Goal: Task Accomplishment & Management: Use online tool/utility

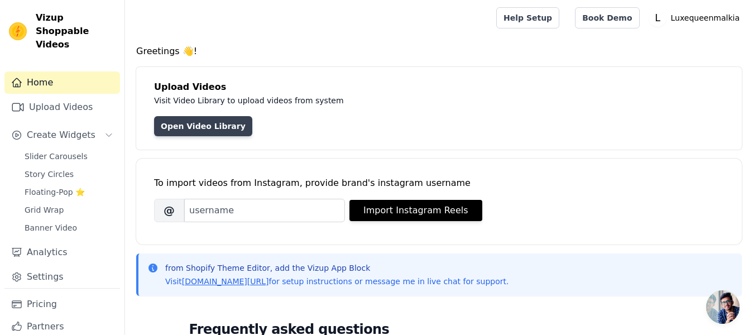
click at [185, 123] on link "Open Video Library" at bounding box center [203, 126] width 98 height 20
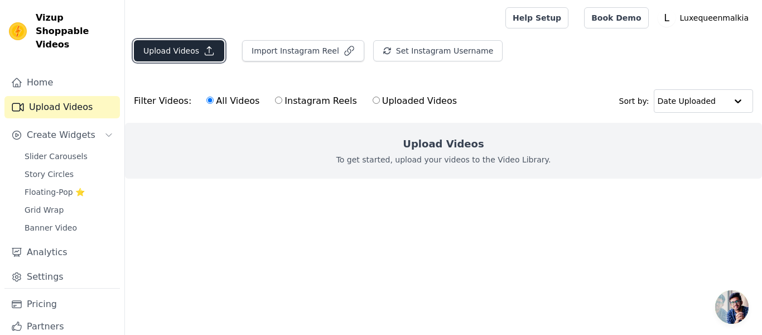
click at [180, 53] on button "Upload Videos" at bounding box center [179, 50] width 90 height 21
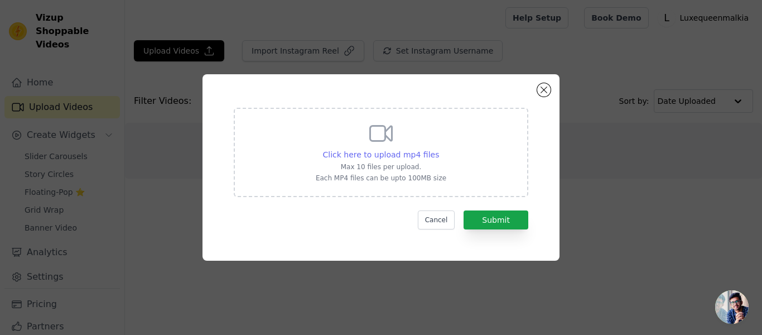
click at [396, 152] on span "Click here to upload mp4 files" at bounding box center [381, 154] width 117 height 9
click at [439, 149] on input "Click here to upload mp4 files Max 10 files per upload. Each MP4 files can be u…" at bounding box center [439, 148] width 1 height 1
type input "C:\fakepath\AQMrMXombDIyfuo55u-sMFwgTzPSXc84IYG1UOHN6JYKAj6qq17C3NH8oRP8Ute0hjm…"
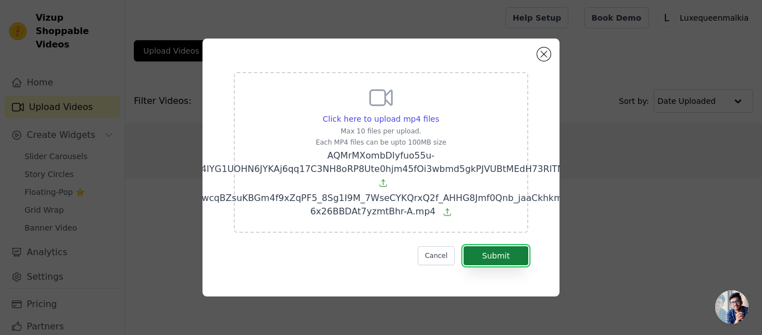
click at [487, 247] on button "Submit" at bounding box center [496, 255] width 65 height 19
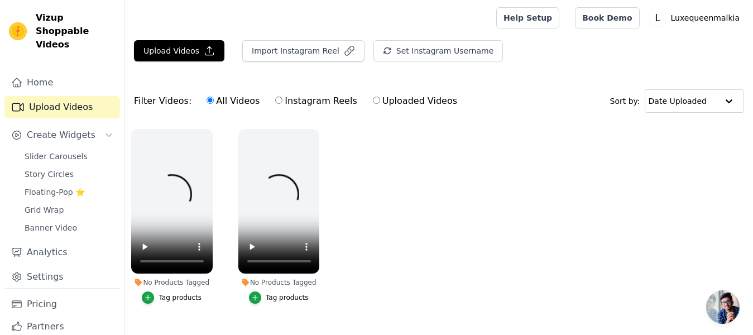
click at [389, 102] on label "Uploaded Videos" at bounding box center [414, 101] width 85 height 15
click at [380, 102] on input "Uploaded Videos" at bounding box center [376, 100] width 7 height 7
radio input "true"
click at [207, 100] on input "All Videos" at bounding box center [210, 100] width 7 height 7
radio input "true"
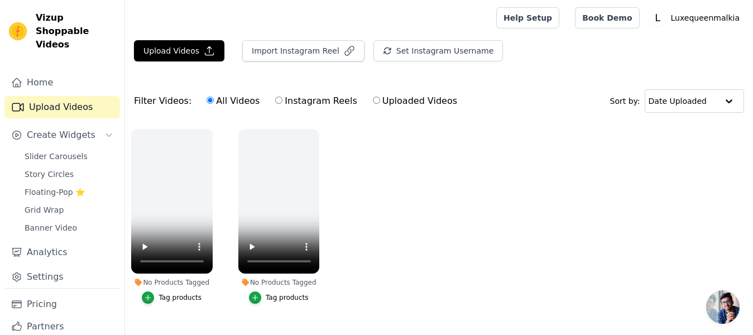
click at [373, 99] on input "Uploaded Videos" at bounding box center [376, 100] width 7 height 7
radio input "true"
click at [207, 102] on label "All Videos" at bounding box center [233, 101] width 54 height 15
click at [207, 102] on input "All Videos" at bounding box center [210, 100] width 7 height 7
radio input "true"
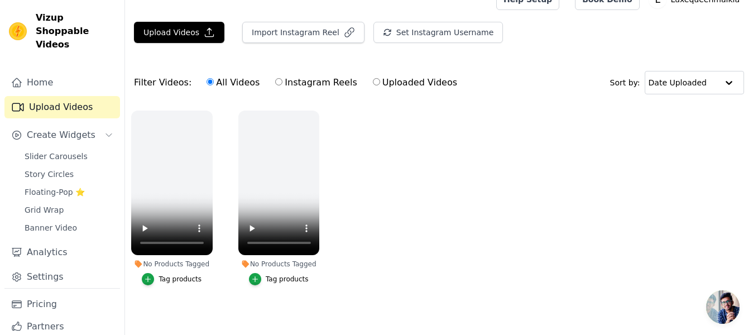
scroll to position [28, 0]
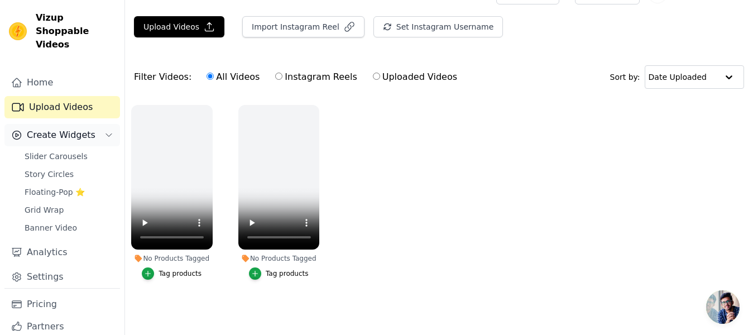
click at [57, 135] on span "Create Widgets" at bounding box center [61, 134] width 69 height 13
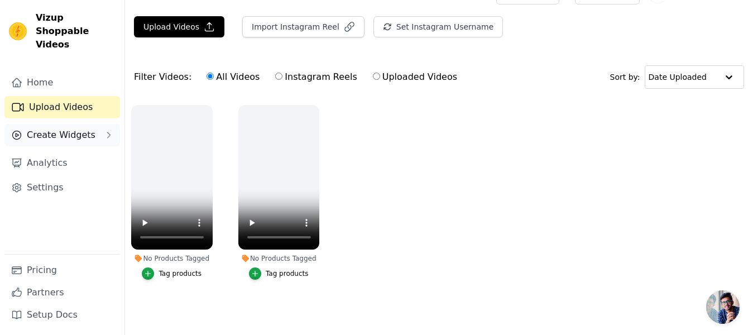
click at [84, 128] on span "Create Widgets" at bounding box center [61, 134] width 69 height 13
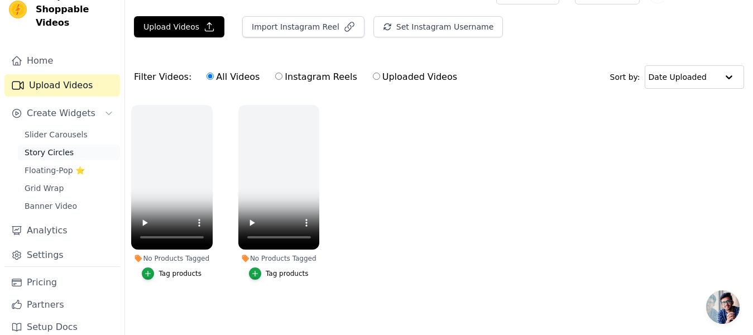
scroll to position [34, 0]
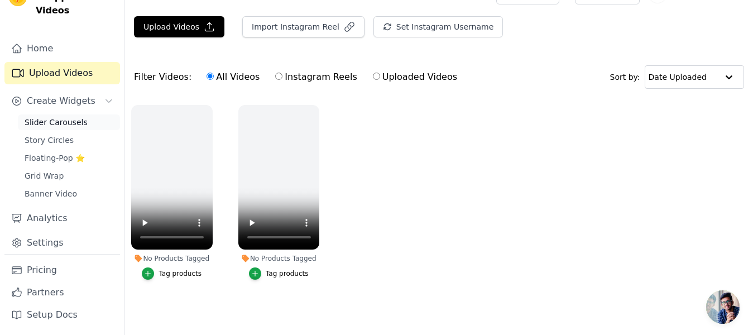
click at [74, 128] on link "Slider Carousels" at bounding box center [69, 122] width 102 height 16
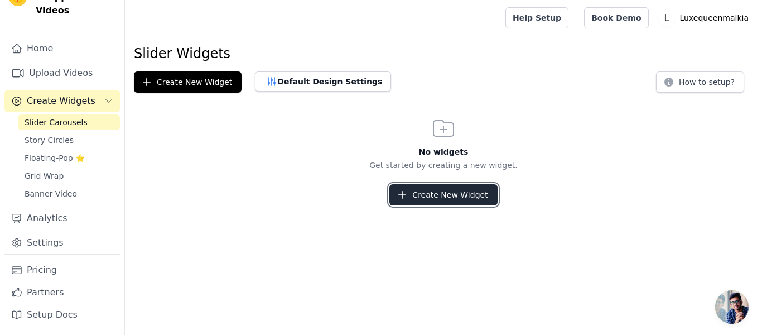
click at [420, 191] on button "Create New Widget" at bounding box center [444, 194] width 108 height 21
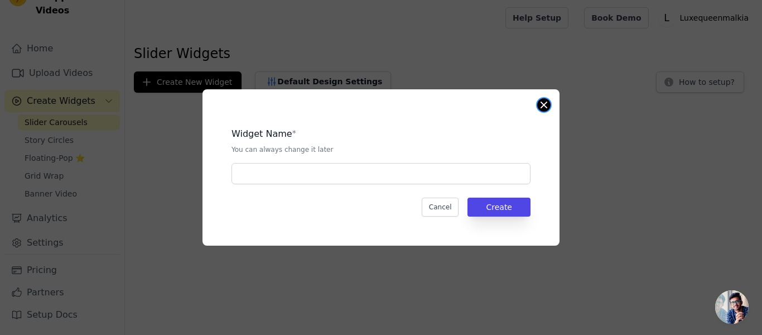
click at [543, 98] on button "Close modal" at bounding box center [544, 104] width 13 height 13
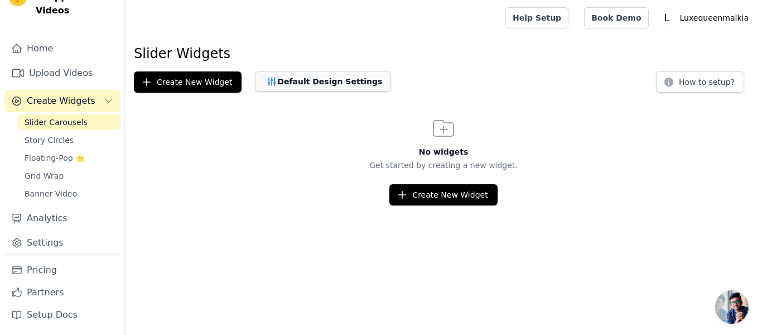
click at [298, 82] on button "Default Design Settings" at bounding box center [323, 81] width 136 height 20
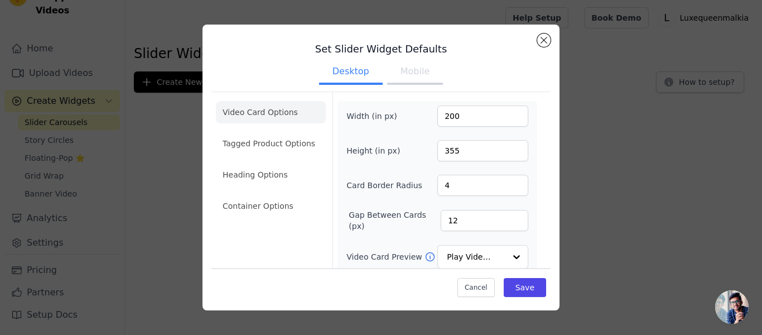
click at [534, 41] on div "Set Slider Widget Defaults Desktop Mobile Video Card Options Tagged Product Opt…" at bounding box center [381, 256] width 339 height 447
click at [543, 39] on button "Close modal" at bounding box center [544, 39] width 13 height 13
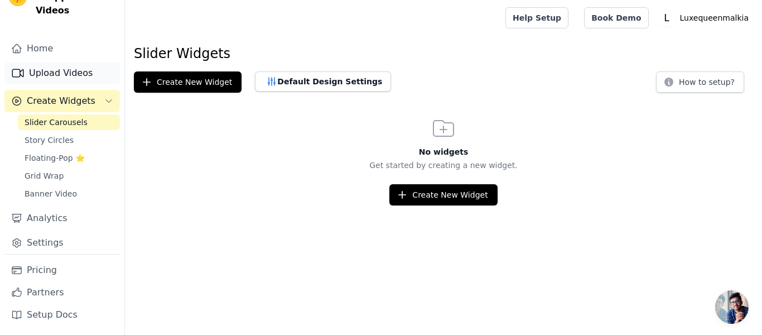
click at [57, 73] on link "Upload Videos" at bounding box center [62, 73] width 116 height 22
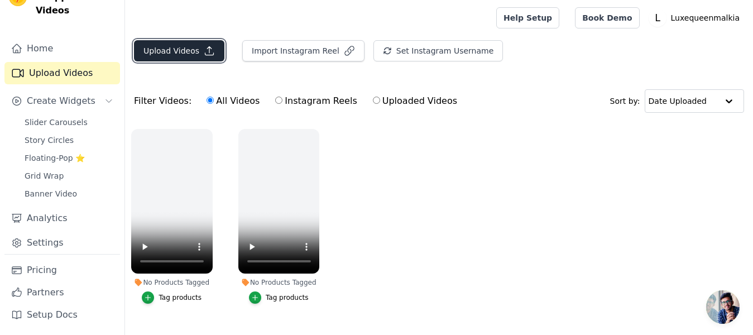
click at [171, 51] on button "Upload Videos" at bounding box center [179, 50] width 90 height 21
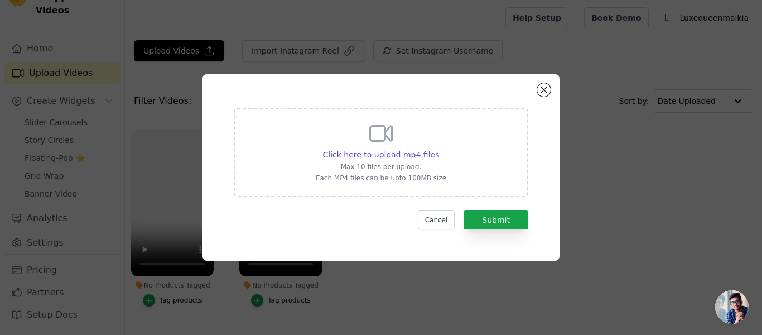
click at [359, 148] on div "Click here to upload mp4 files Max 10 files per upload. Each MP4 files can be u…" at bounding box center [381, 151] width 131 height 63
click at [439, 148] on input "Click here to upload mp4 files Max 10 files per upload. Each MP4 files can be u…" at bounding box center [439, 148] width 1 height 1
click at [544, 86] on button "Close modal" at bounding box center [544, 89] width 13 height 13
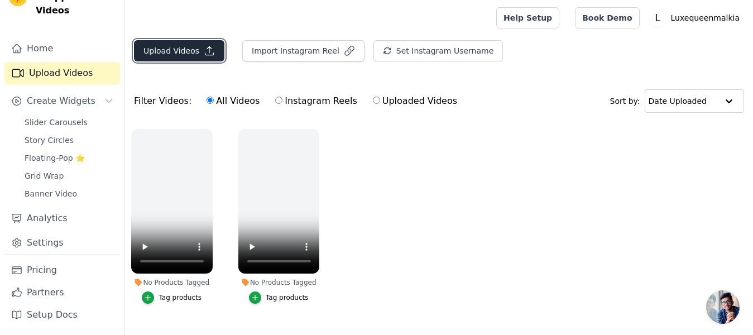
click at [176, 52] on button "Upload Videos" at bounding box center [179, 50] width 90 height 21
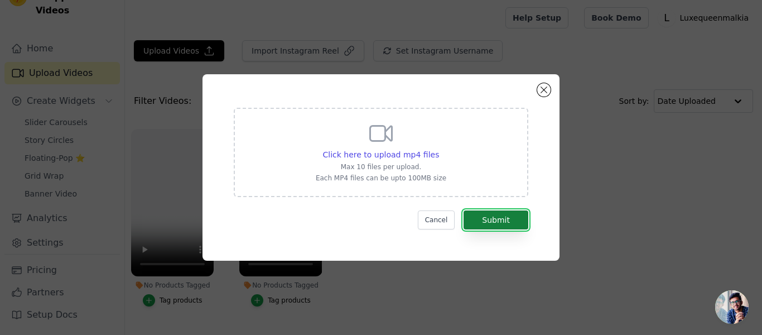
click at [502, 217] on button "Submit" at bounding box center [496, 219] width 65 height 19
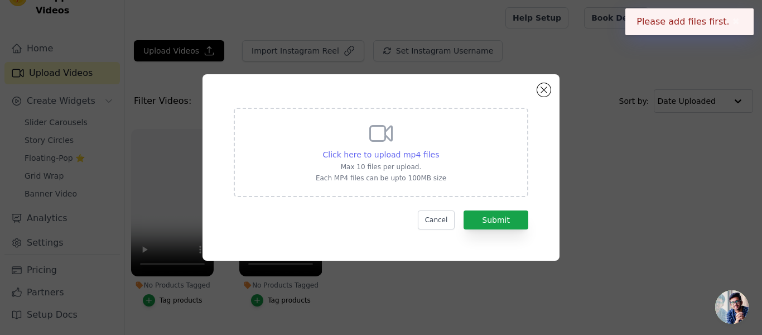
click at [365, 151] on span "Click here to upload mp4 files" at bounding box center [381, 154] width 117 height 9
click at [439, 149] on input "Click here to upload mp4 files Max 10 files per upload. Each MP4 files can be u…" at bounding box center [439, 148] width 1 height 1
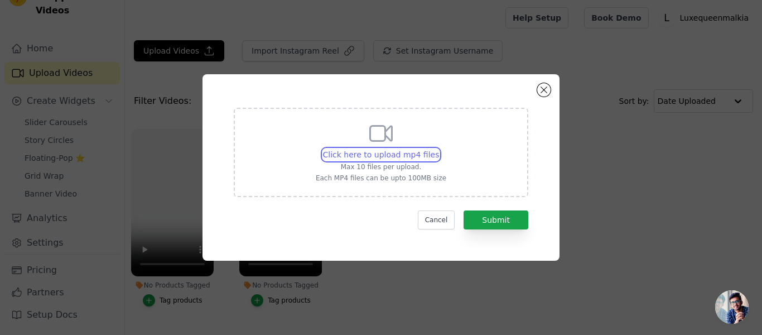
type input "C:\fakepath\AQMjlXjeyohchjNtDcOGsnnKUjJ-BEI4dzYuPnvyxzmhMp6WqyVxeng5BPVpjcSaSGu…"
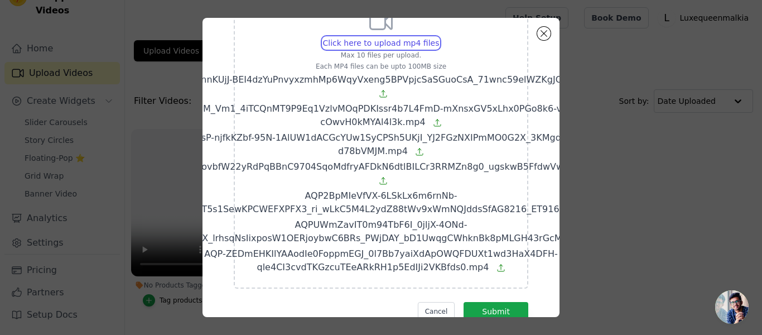
scroll to position [100, 0]
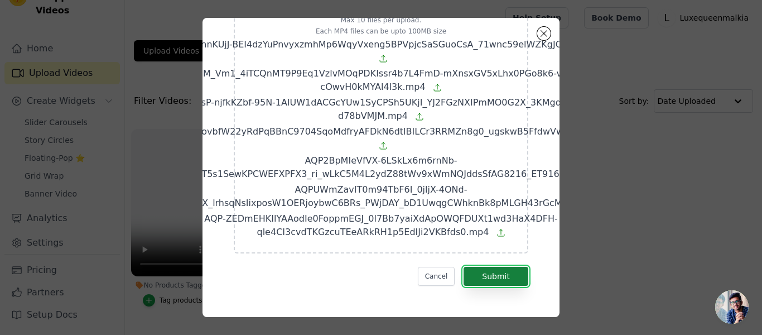
click at [485, 267] on button "Submit" at bounding box center [496, 276] width 65 height 19
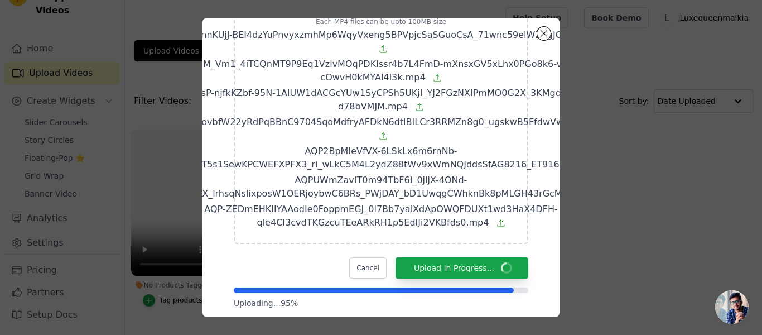
click at [358, 69] on span "AQMrvR_SEVy5M_Vm1_4iTCQnMT9P9Eq1VzlvMOqPDKIssr4b7L4FmD-mXnsxGV5xLhx0PGo8k6-vZFt…" at bounding box center [381, 71] width 493 height 24
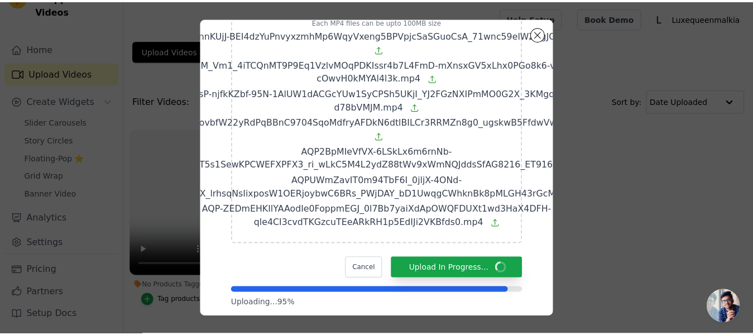
scroll to position [0, 0]
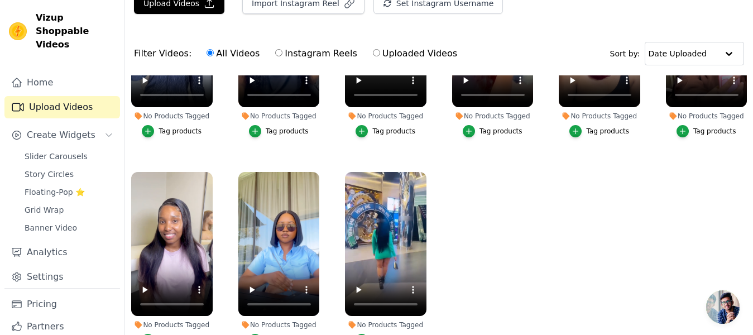
scroll to position [112, 0]
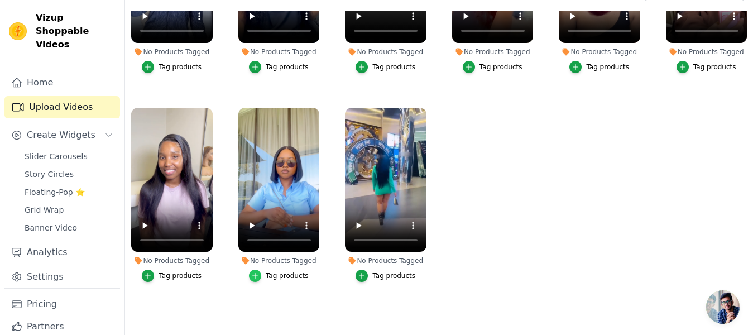
click at [259, 272] on icon "button" at bounding box center [255, 276] width 8 height 8
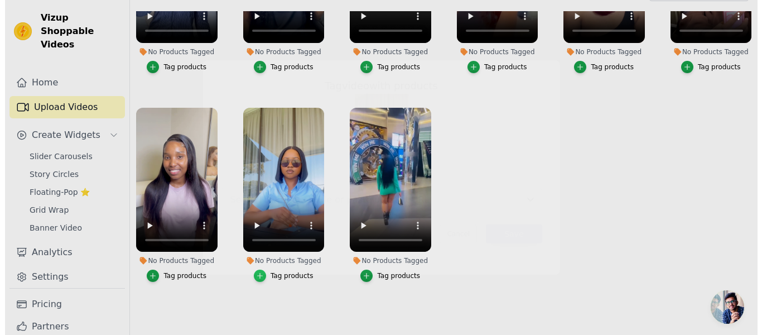
scroll to position [0, 0]
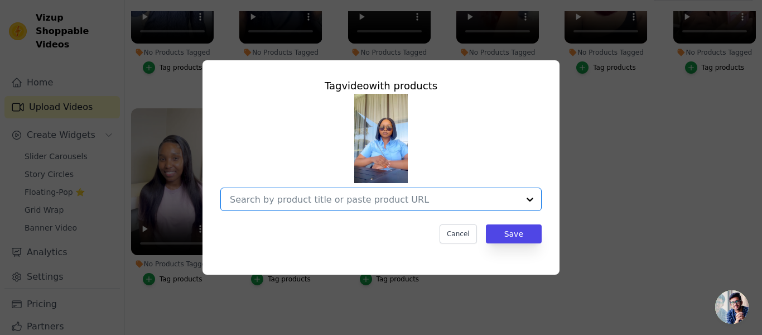
click at [335, 202] on input "No Products Tagged Tag video with products Option undefined, selected. Select i…" at bounding box center [374, 199] width 289 height 11
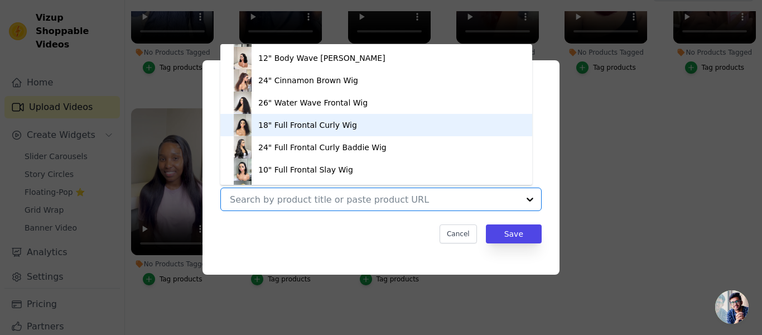
scroll to position [16, 0]
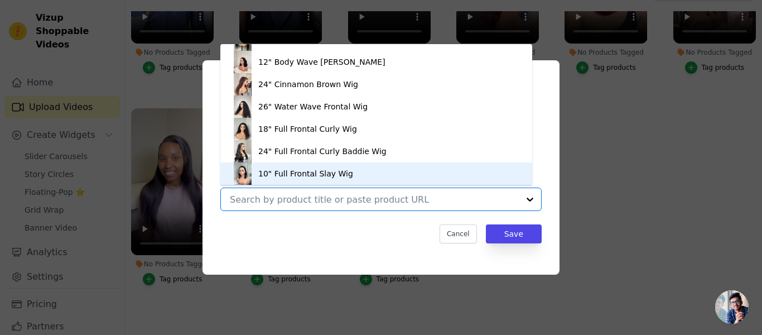
click at [284, 171] on div "10" Full Frontal Slay Wig" at bounding box center [305, 173] width 95 height 11
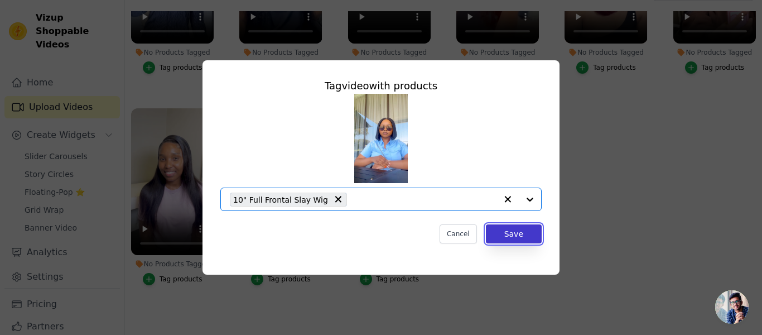
click at [512, 239] on button "Save" at bounding box center [514, 233] width 56 height 19
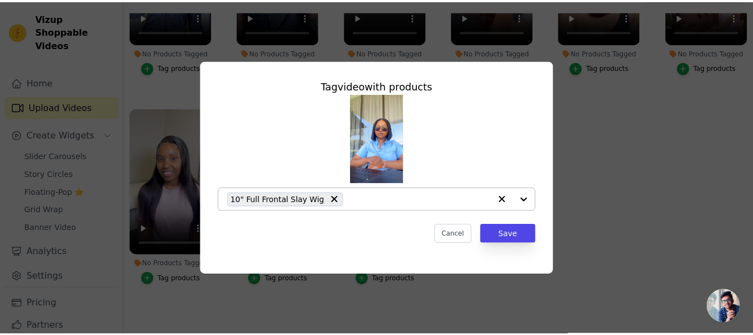
scroll to position [112, 0]
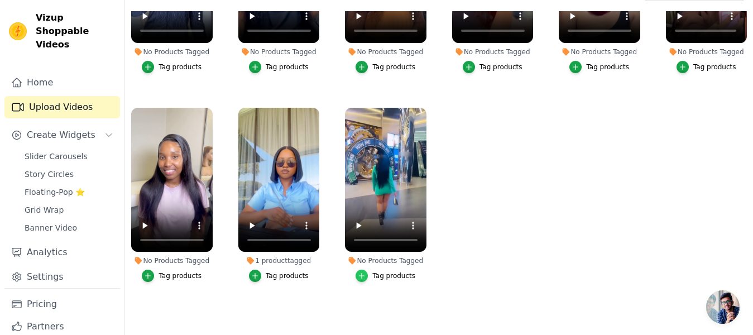
click at [363, 272] on icon "button" at bounding box center [362, 276] width 8 height 8
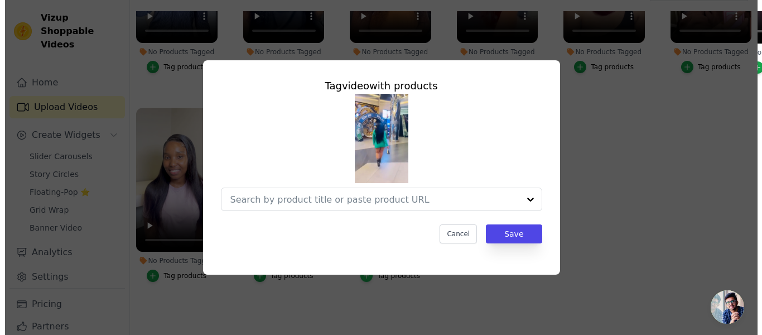
scroll to position [0, 0]
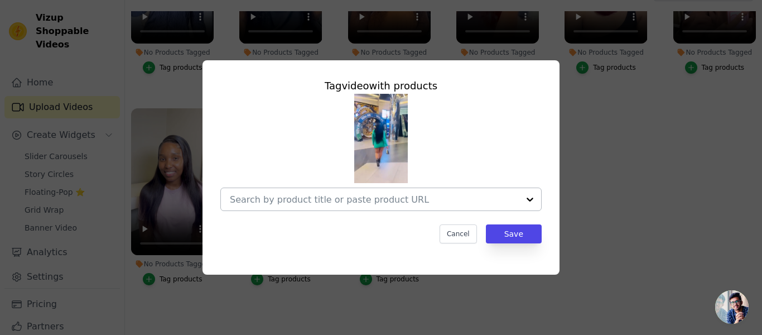
click at [370, 200] on input "No Products Tagged Tag video with products Cancel Save Tag products" at bounding box center [374, 199] width 289 height 11
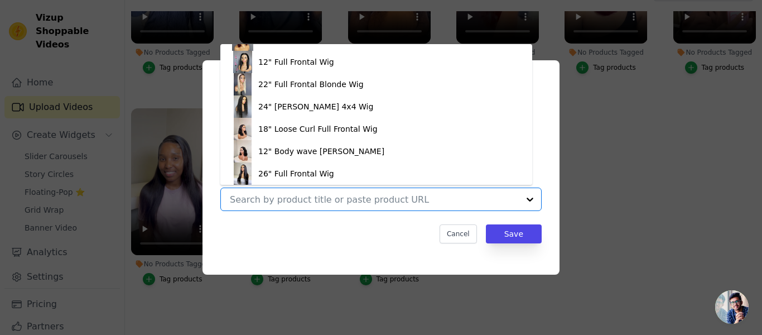
scroll to position [284, 0]
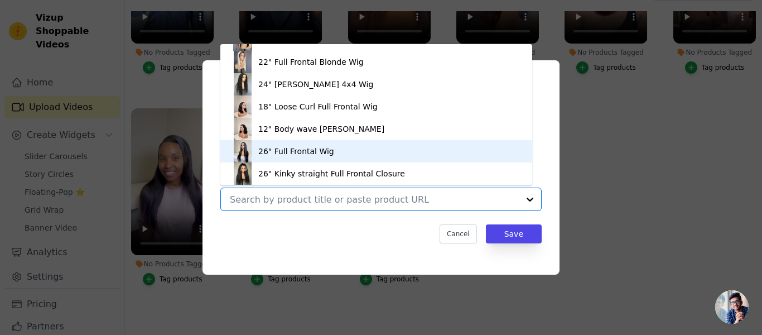
click at [328, 156] on div "26" Full Frontal Wig" at bounding box center [377, 151] width 290 height 22
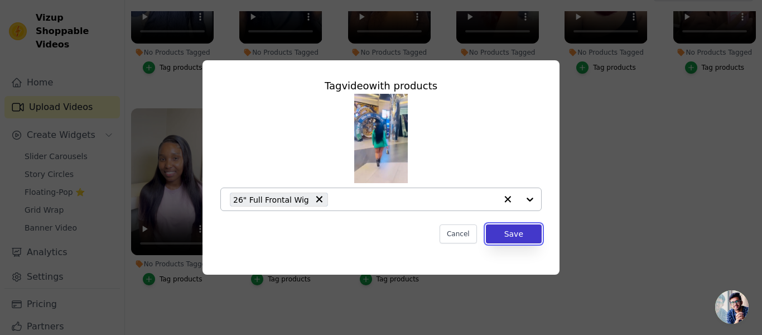
click at [507, 236] on button "Save" at bounding box center [514, 233] width 56 height 19
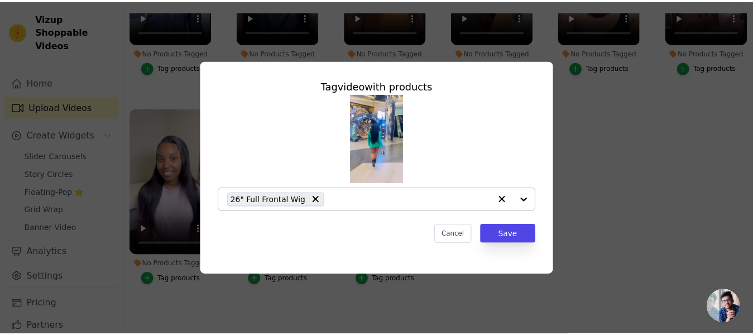
scroll to position [112, 0]
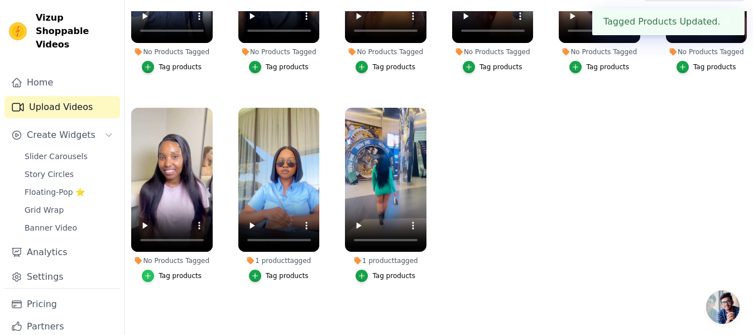
click at [148, 273] on icon "button" at bounding box center [148, 276] width 8 height 8
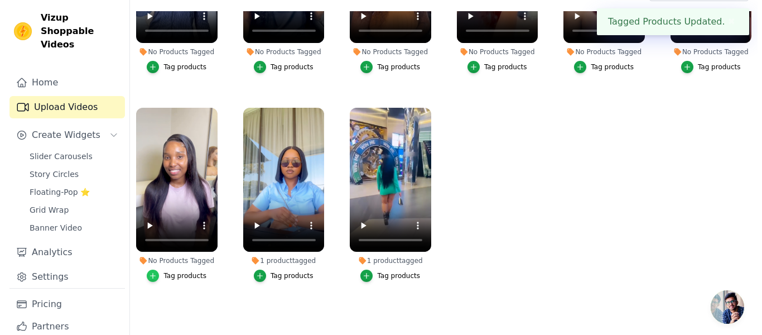
scroll to position [0, 0]
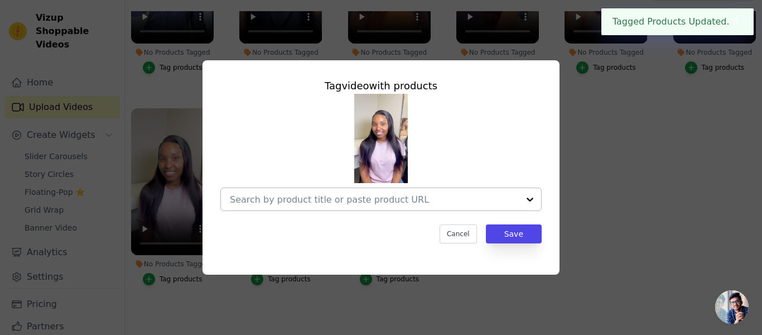
click at [343, 207] on div at bounding box center [374, 199] width 289 height 22
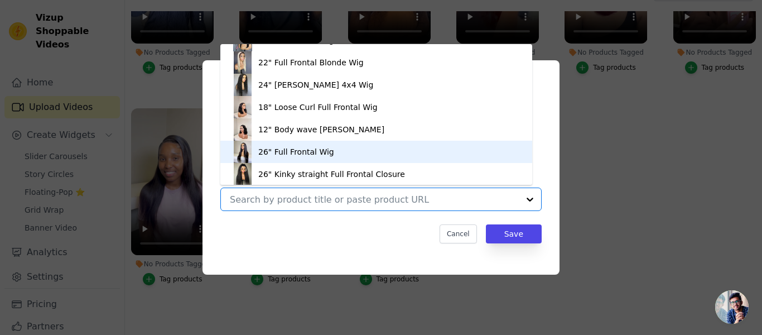
scroll to position [284, 0]
click at [335, 151] on div "26" Full Frontal Wig" at bounding box center [377, 151] width 290 height 22
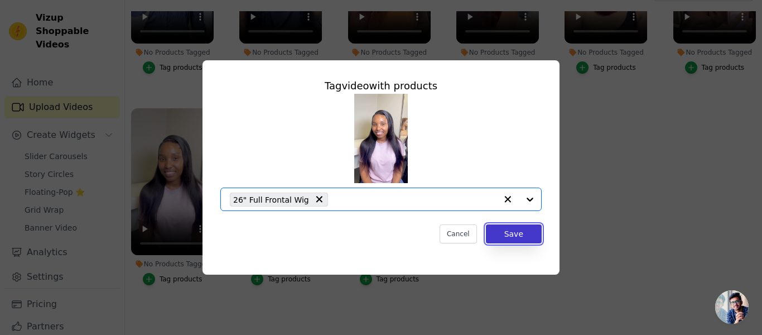
click at [511, 234] on button "Save" at bounding box center [514, 233] width 56 height 19
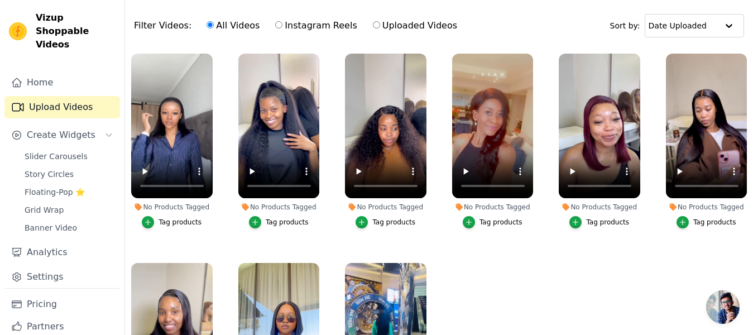
scroll to position [56, 0]
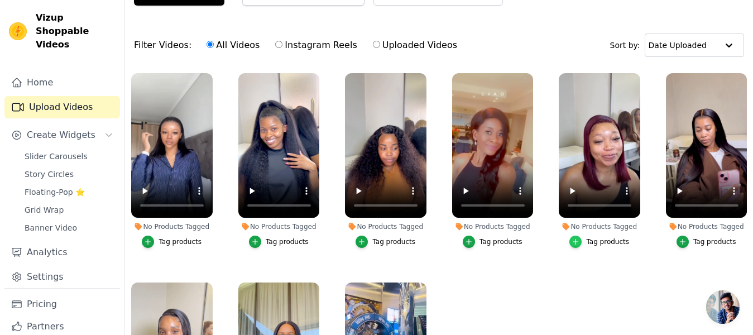
click at [573, 241] on icon "button" at bounding box center [576, 242] width 8 height 8
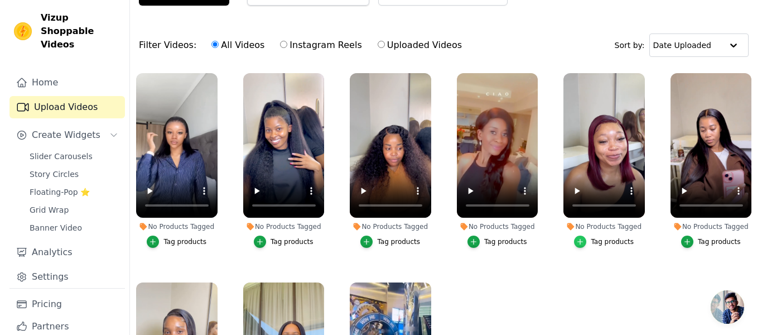
scroll to position [0, 0]
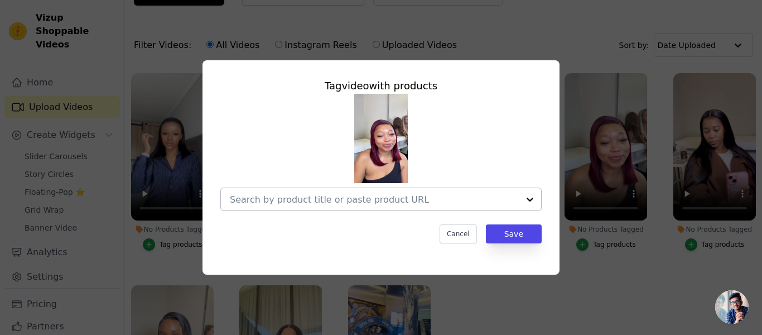
click at [401, 196] on input "No Products Tagged Tag video with products Cancel Save Tag products" at bounding box center [374, 199] width 289 height 11
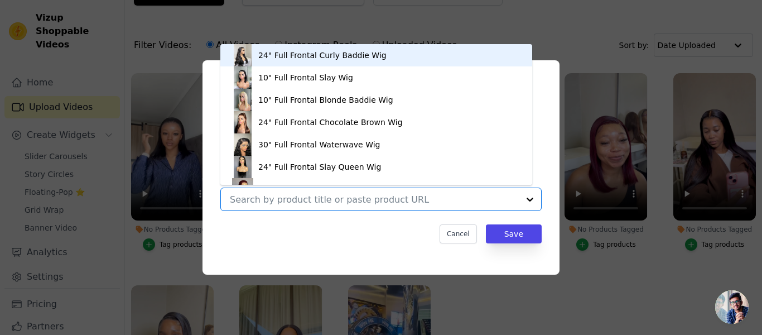
scroll to position [167, 0]
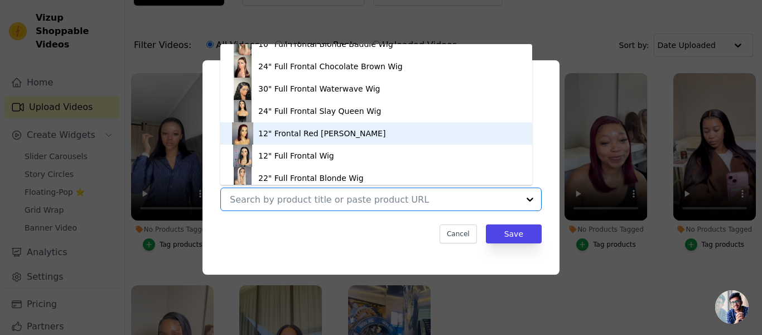
click at [314, 136] on div "12" Frontal Red [PERSON_NAME]" at bounding box center [321, 133] width 127 height 11
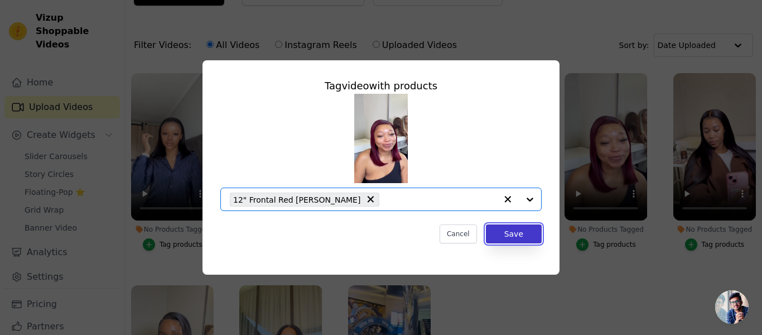
click at [521, 237] on button "Save" at bounding box center [514, 233] width 56 height 19
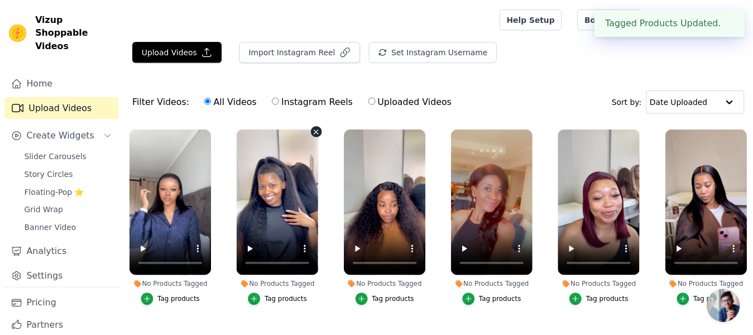
scroll to position [56, 0]
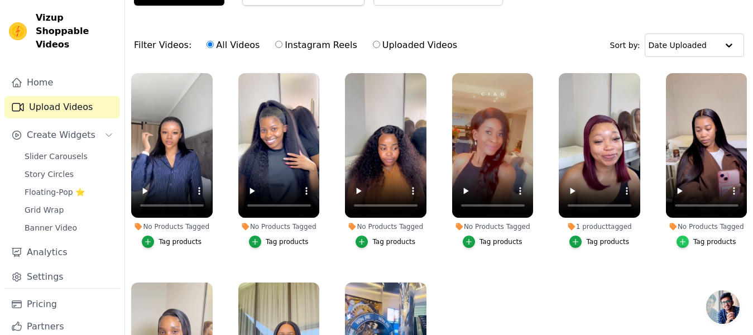
click at [679, 241] on icon "button" at bounding box center [683, 242] width 8 height 8
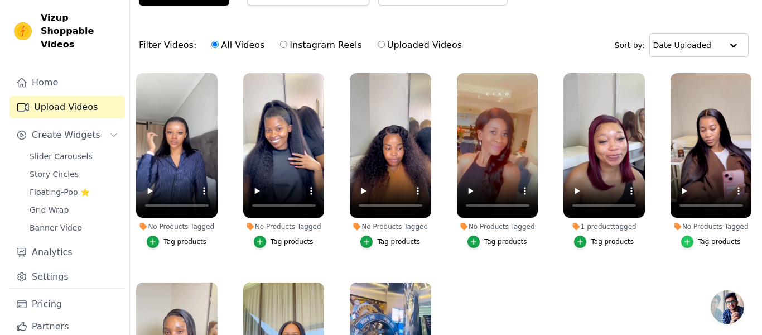
scroll to position [0, 0]
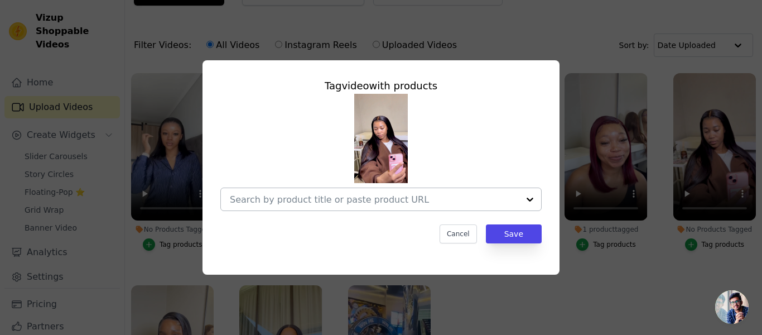
click at [307, 203] on input "No Products Tagged Tag video with products Cancel Save Tag products" at bounding box center [374, 199] width 289 height 11
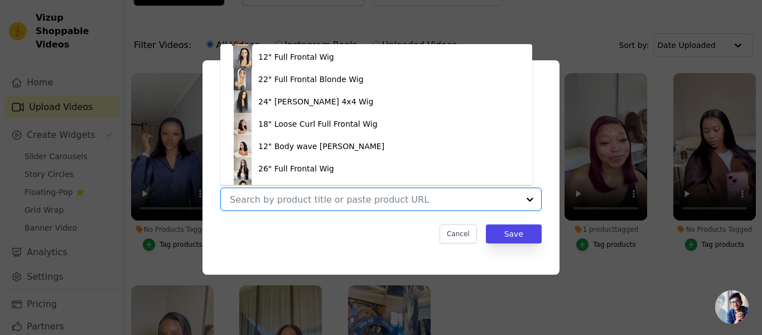
scroll to position [279, 0]
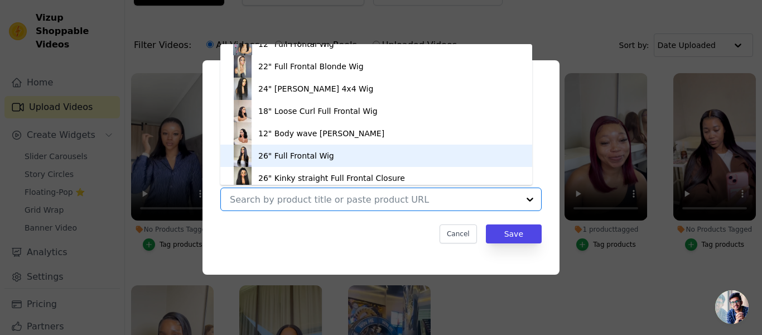
click at [297, 153] on div "26" Full Frontal Wig" at bounding box center [296, 155] width 76 height 11
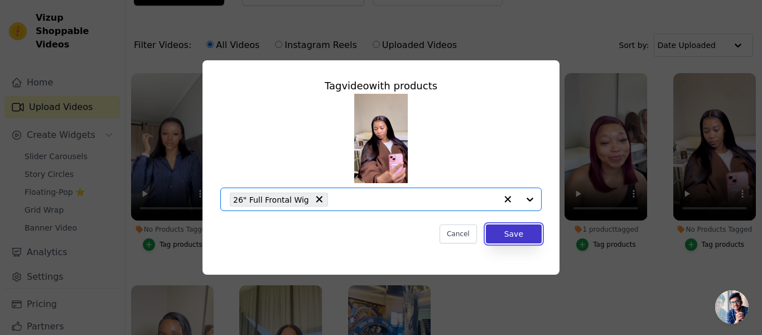
click at [512, 236] on button "Save" at bounding box center [514, 233] width 56 height 19
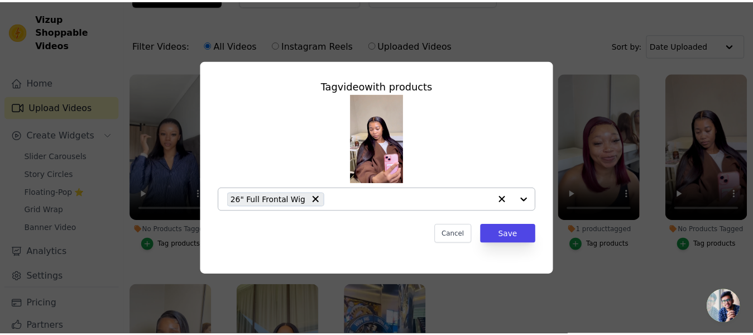
scroll to position [56, 0]
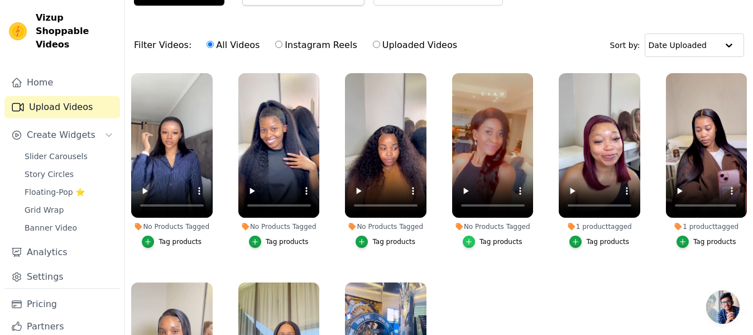
click at [465, 239] on icon "button" at bounding box center [469, 242] width 8 height 8
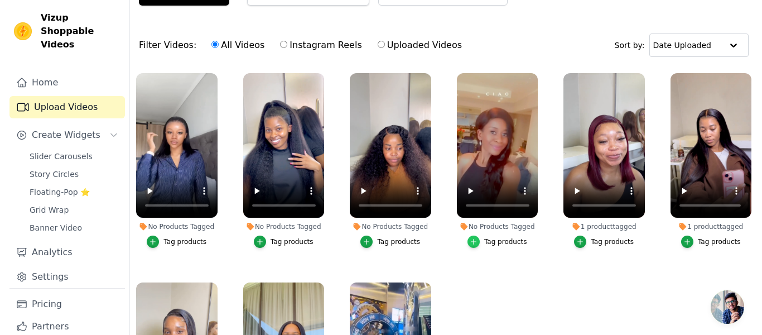
scroll to position [0, 0]
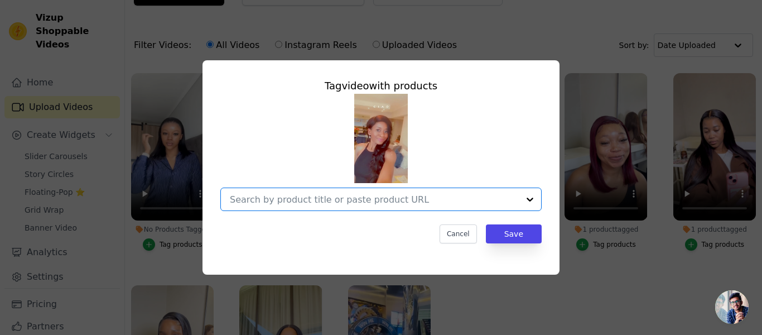
click at [405, 205] on input "No Products Tagged Tag video with products Option undefined, selected. Select i…" at bounding box center [374, 199] width 289 height 11
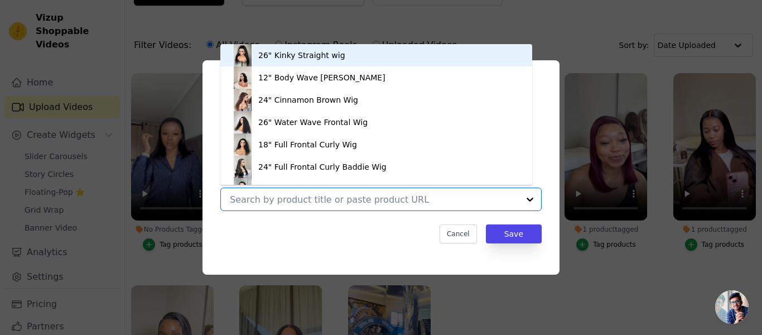
scroll to position [16, 0]
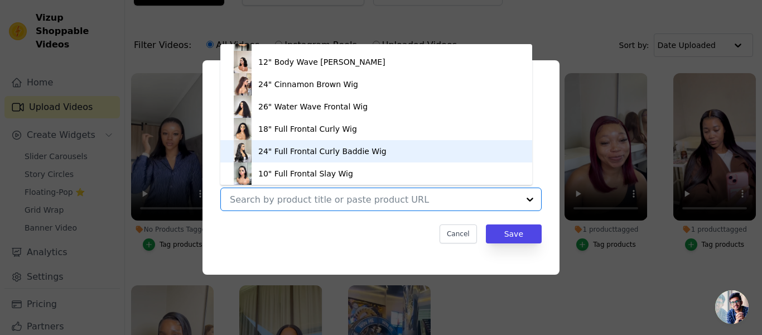
click at [358, 154] on div "24" Full Frontal Curly Baddie Wig" at bounding box center [322, 151] width 128 height 11
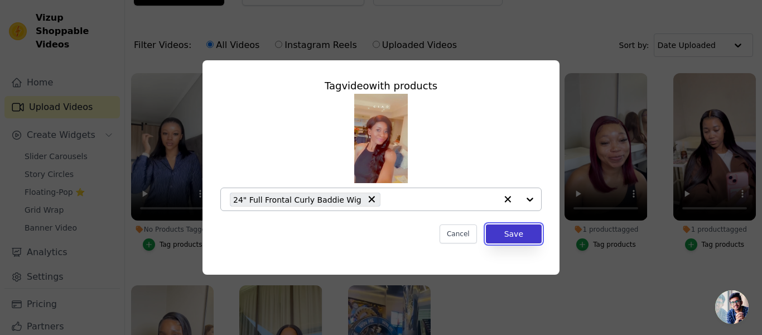
click at [500, 237] on button "Save" at bounding box center [514, 233] width 56 height 19
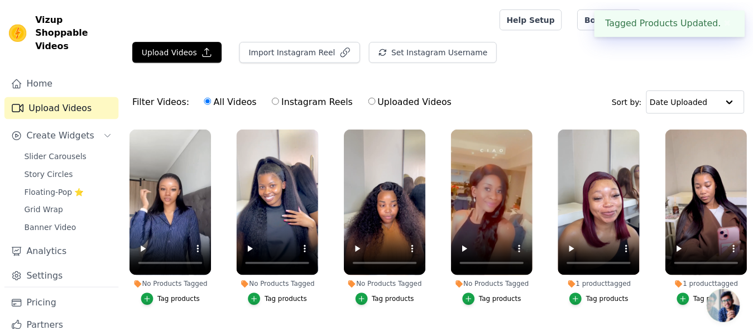
scroll to position [56, 0]
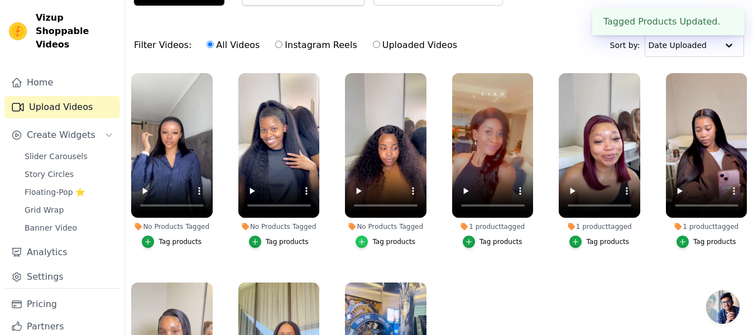
click at [361, 243] on icon "button" at bounding box center [362, 242] width 8 height 8
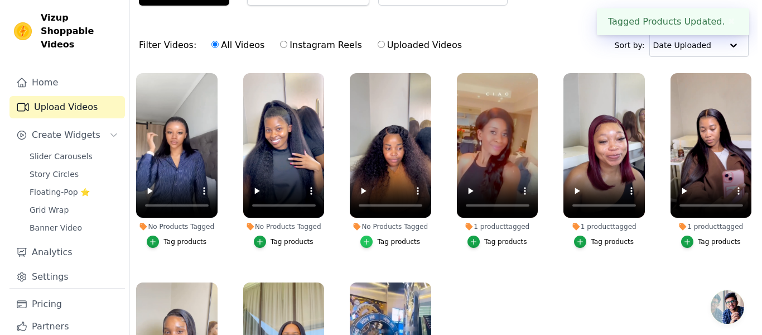
scroll to position [0, 0]
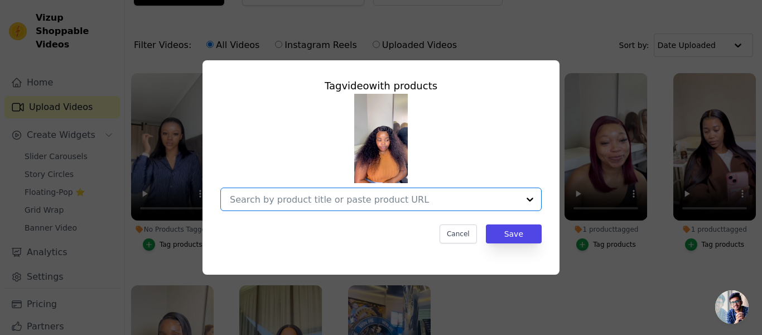
click at [420, 198] on input "No Products Tagged Tag video with products Option undefined, selected. Select i…" at bounding box center [374, 199] width 289 height 11
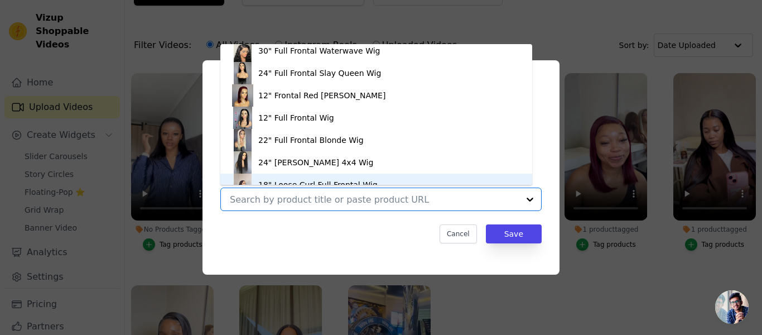
scroll to position [217, 0]
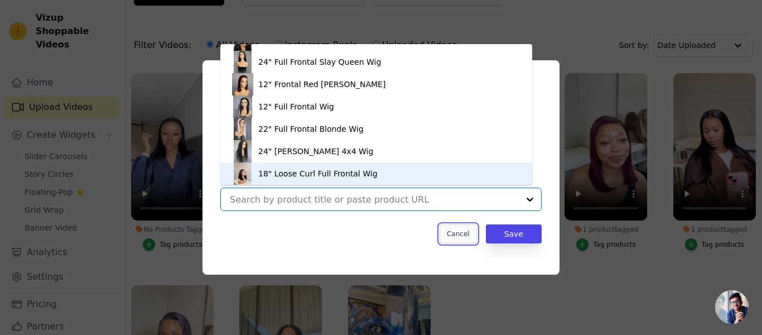
click at [467, 234] on button "Cancel" at bounding box center [458, 233] width 37 height 19
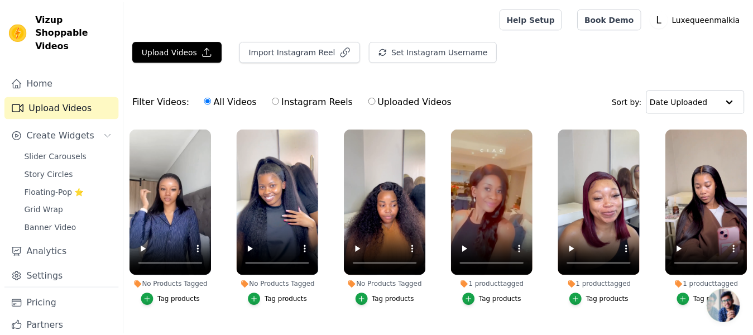
scroll to position [56, 0]
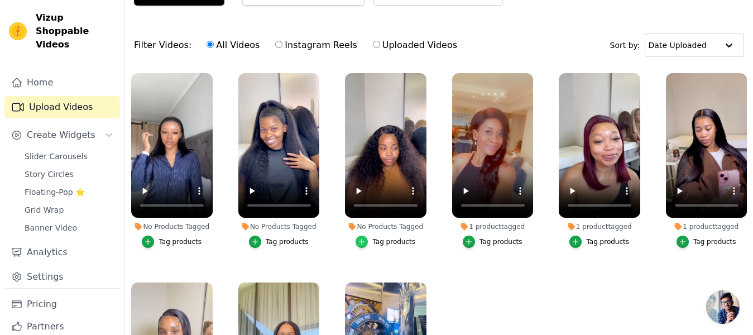
click at [364, 240] on icon "button" at bounding box center [361, 241] width 5 height 5
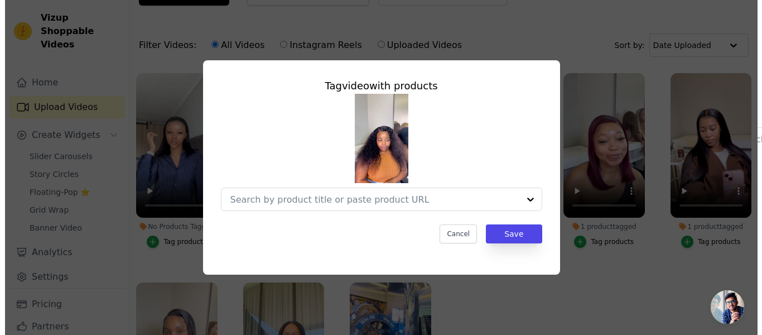
scroll to position [0, 0]
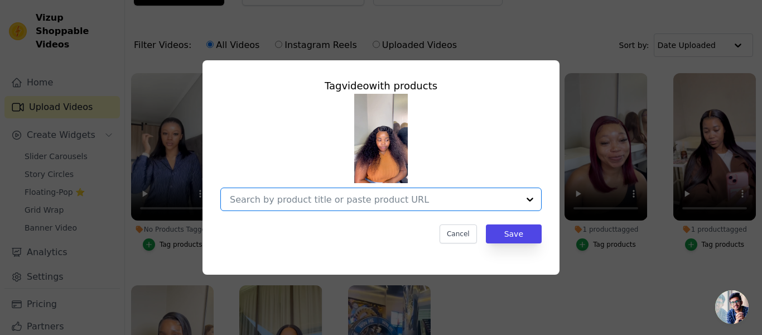
click at [397, 198] on input "No Products Tagged Tag video with products Option undefined, selected. Select i…" at bounding box center [374, 199] width 289 height 11
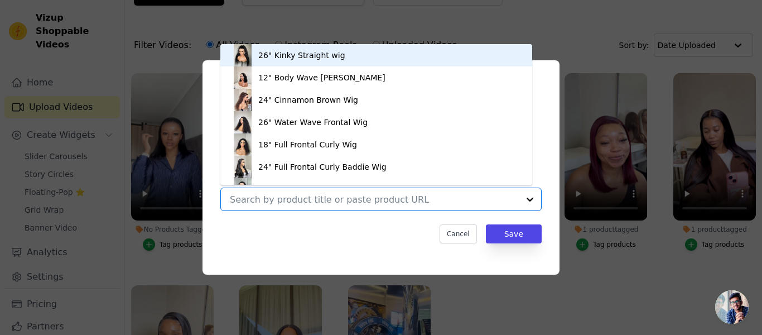
click at [323, 56] on div "26" Kinky Straight wig" at bounding box center [301, 55] width 87 height 11
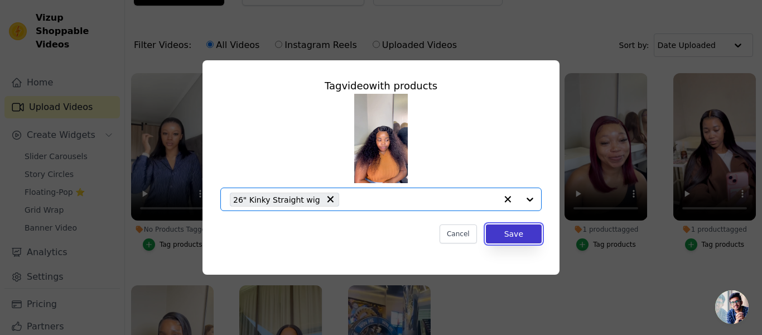
click at [507, 237] on button "Save" at bounding box center [514, 233] width 56 height 19
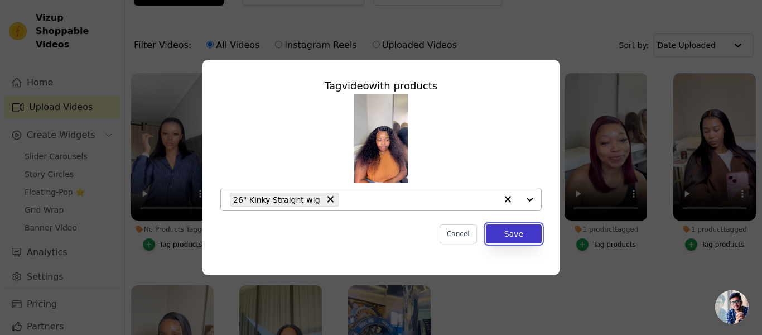
click at [502, 236] on button "Save" at bounding box center [514, 233] width 56 height 19
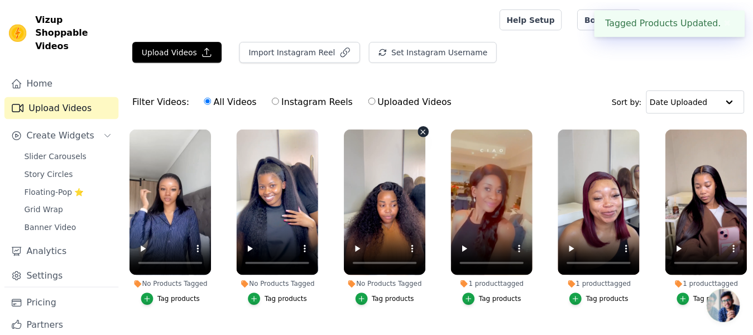
scroll to position [56, 0]
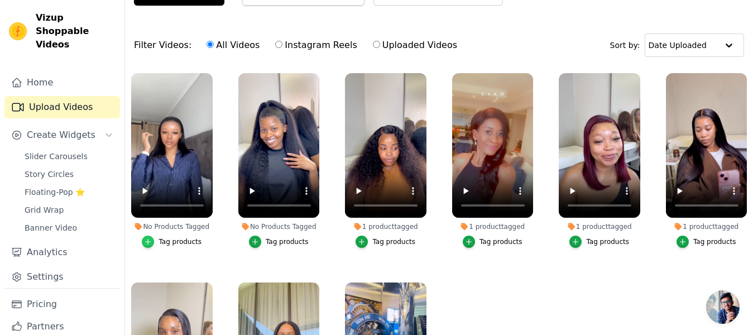
click at [150, 243] on icon "button" at bounding box center [148, 242] width 8 height 8
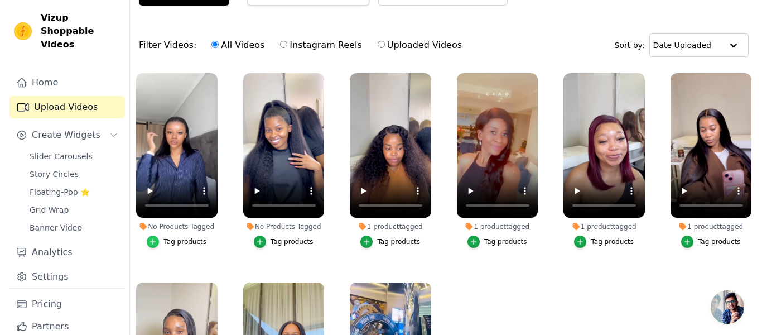
scroll to position [0, 0]
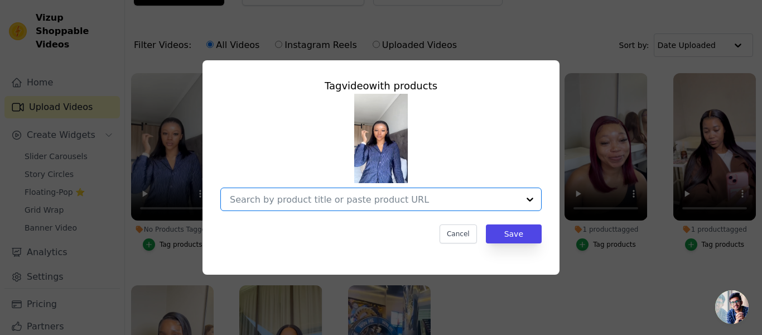
click at [392, 199] on input "No Products Tagged Tag video with products Option undefined, selected. Select i…" at bounding box center [374, 199] width 289 height 11
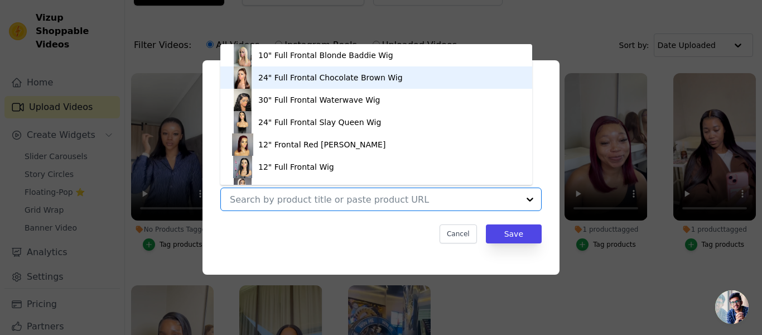
scroll to position [212, 0]
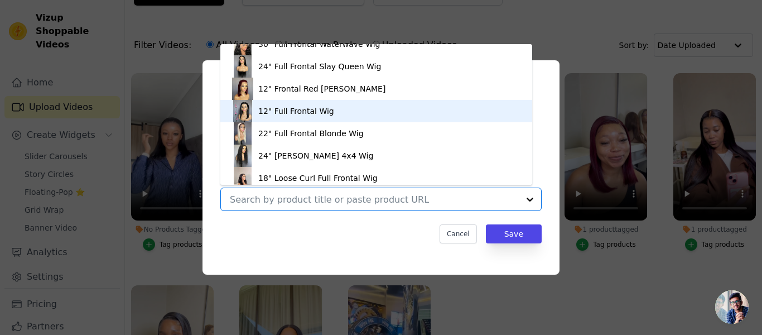
click at [265, 112] on div "12" Full Frontal Wig" at bounding box center [296, 110] width 76 height 11
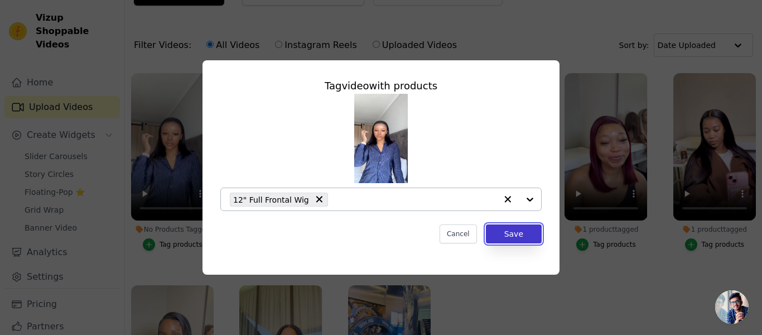
click at [521, 239] on button "Save" at bounding box center [514, 233] width 56 height 19
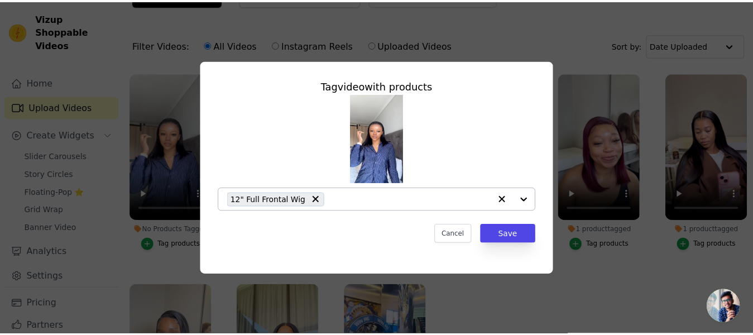
scroll to position [56, 0]
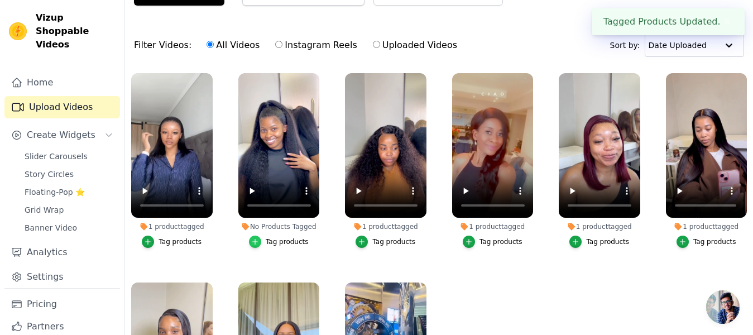
click at [257, 239] on icon "button" at bounding box center [255, 242] width 8 height 8
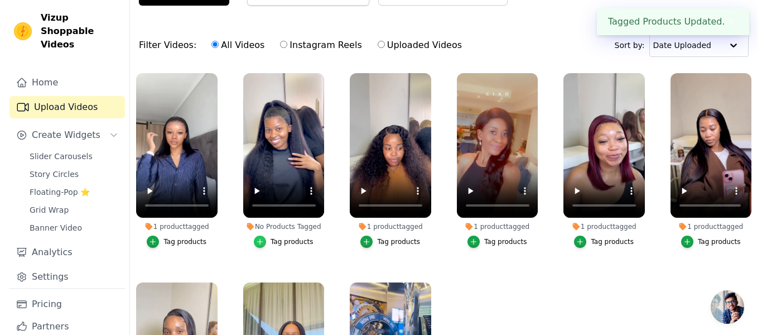
scroll to position [0, 0]
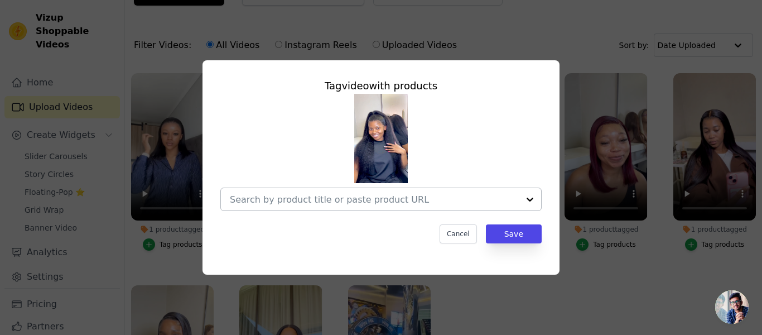
click at [385, 199] on input "No Products Tagged Tag video with products Cancel Save Tag products" at bounding box center [374, 199] width 289 height 11
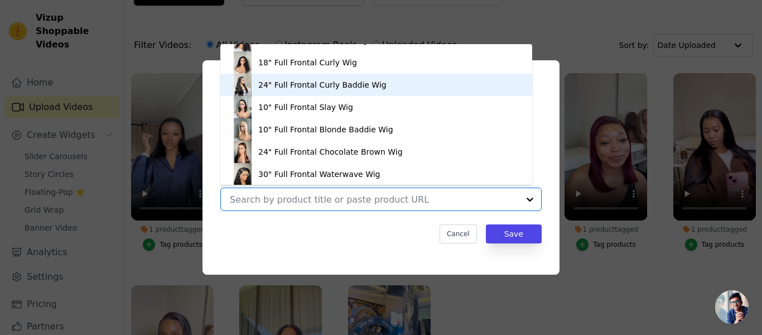
scroll to position [284, 0]
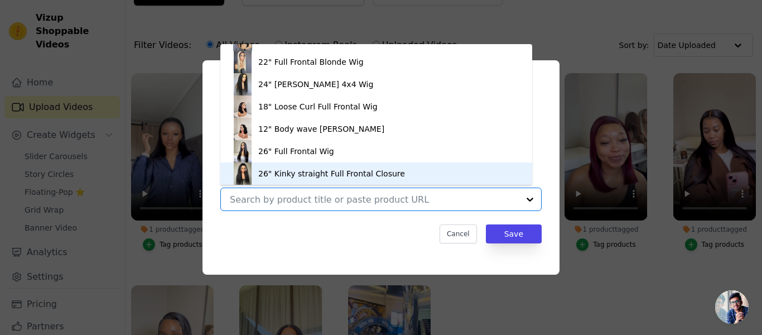
click at [330, 177] on div "26" Kinky straight Full Frontal Closure" at bounding box center [331, 173] width 147 height 11
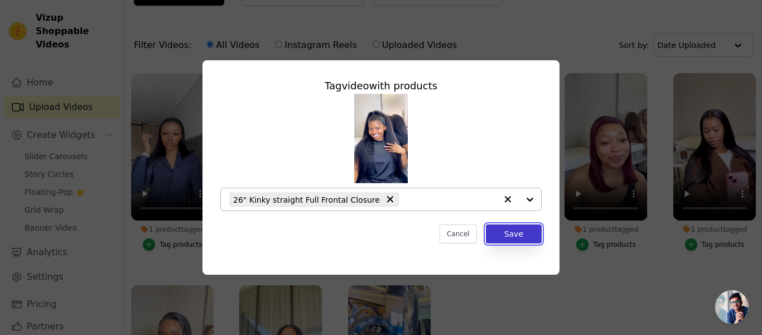
click at [513, 233] on button "Save" at bounding box center [514, 233] width 56 height 19
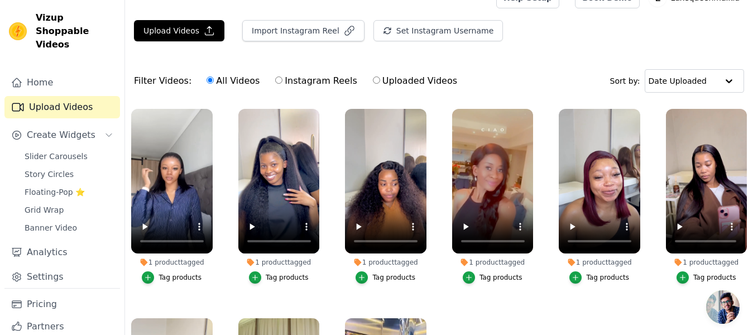
scroll to position [0, 0]
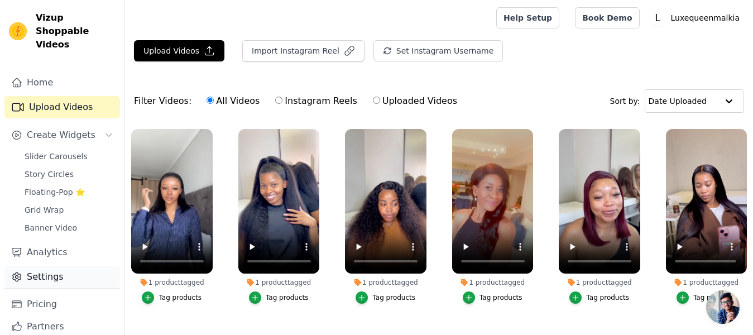
click at [61, 275] on link "Settings" at bounding box center [62, 277] width 116 height 22
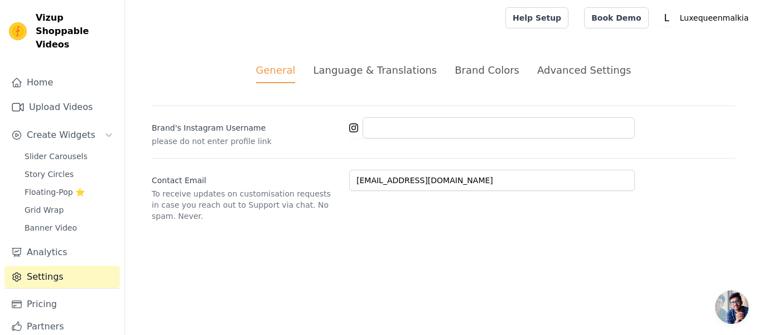
click at [460, 70] on div "Brand Colors" at bounding box center [487, 70] width 65 height 15
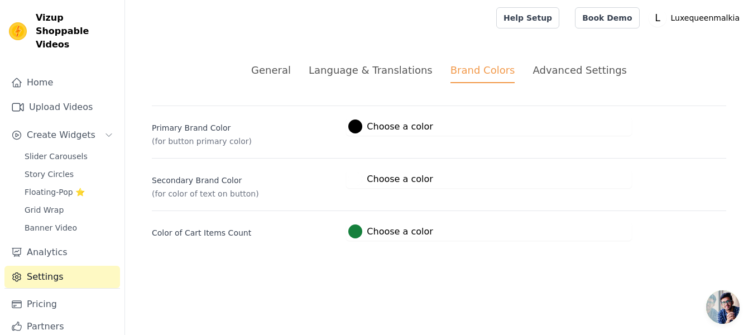
click at [354, 234] on div at bounding box center [355, 231] width 14 height 14
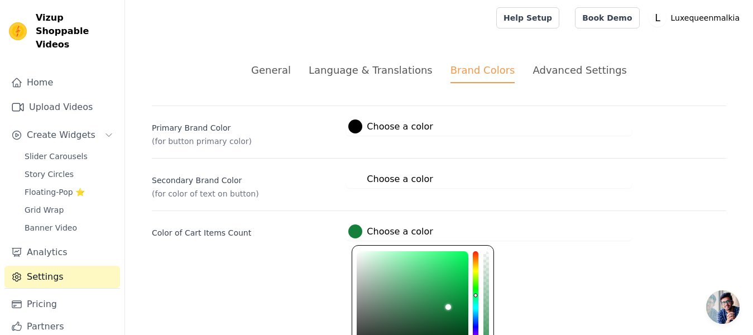
type input "#804814"
click at [476, 261] on div "hue channel" at bounding box center [476, 307] width 6 height 112
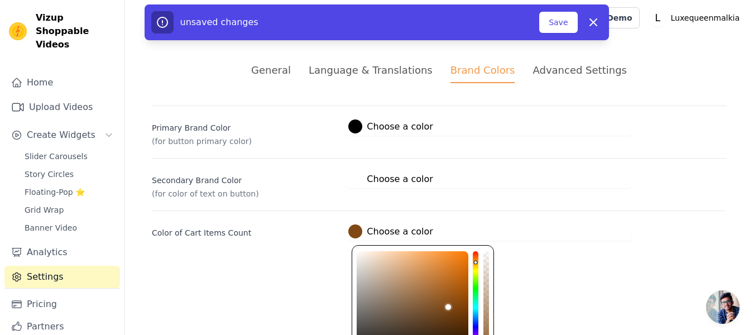
type input "#803c14"
click at [476, 258] on div "hue channel" at bounding box center [476, 307] width 6 height 112
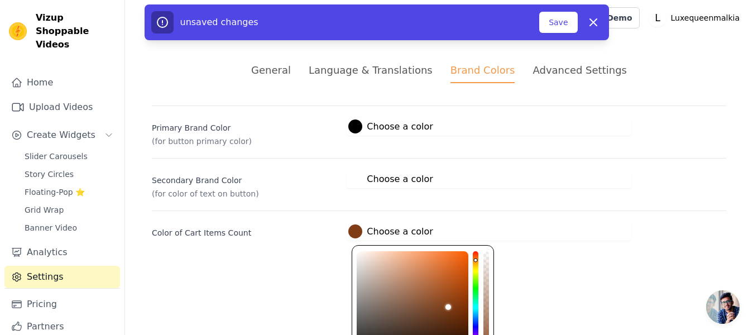
type input "#802814"
click at [475, 255] on div "hue channel" at bounding box center [476, 307] width 6 height 112
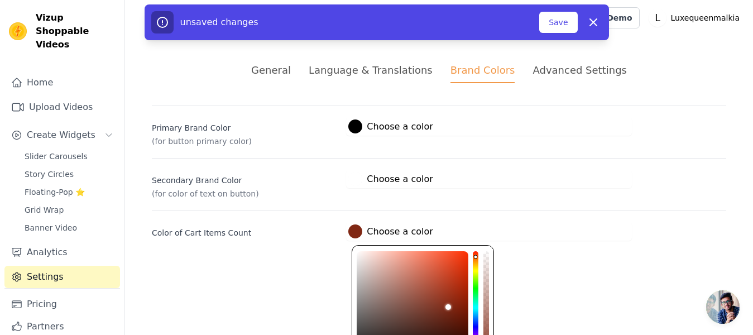
type input "#805814"
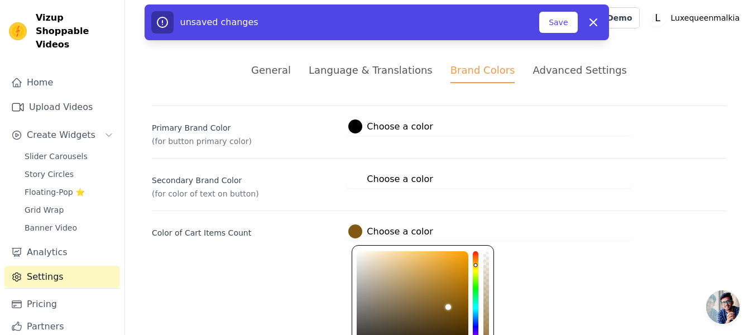
click at [476, 263] on div "hue channel" at bounding box center [476, 307] width 6 height 112
type input "#807114"
click at [476, 268] on div "hue channel" at bounding box center [476, 307] width 6 height 112
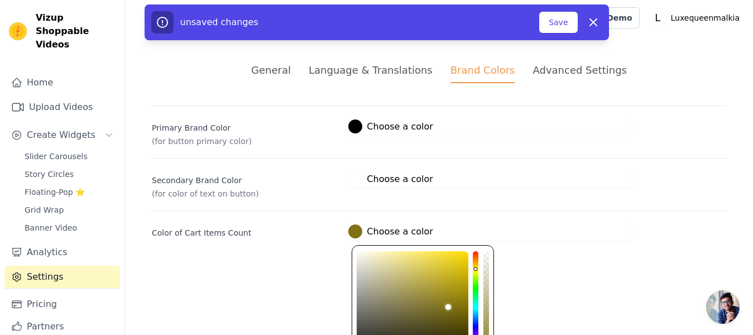
type input "#807e14"
click at [475, 270] on div "hue channel" at bounding box center [476, 307] width 6 height 112
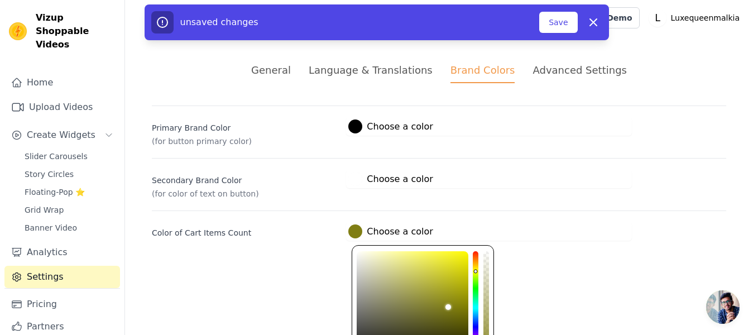
type input "#806814"
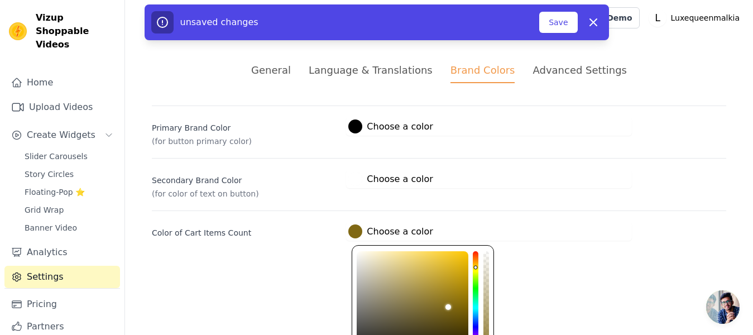
click at [477, 266] on div "hue channel" at bounding box center [476, 307] width 6 height 112
type input "#738014"
click at [476, 272] on div "hue channel" at bounding box center [476, 307] width 6 height 112
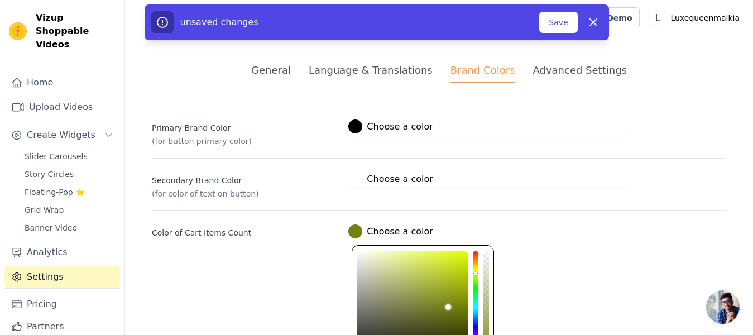
type input "#2a8014"
click at [475, 285] on div "hue channel" at bounding box center [476, 307] width 6 height 112
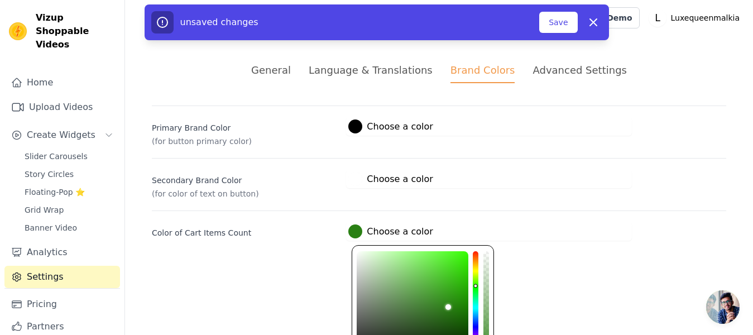
click at [303, 243] on div "General Language & Translations Brand Colors Advanced Settings unsaved changes …" at bounding box center [439, 152] width 628 height 232
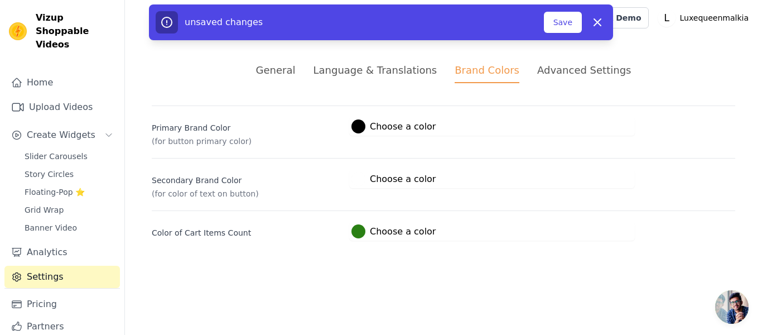
click at [358, 127] on div at bounding box center [359, 126] width 14 height 14
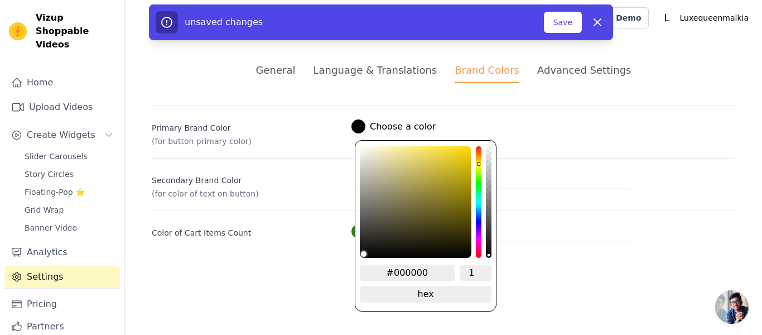
click at [479, 163] on div "hue channel" at bounding box center [479, 202] width 6 height 112
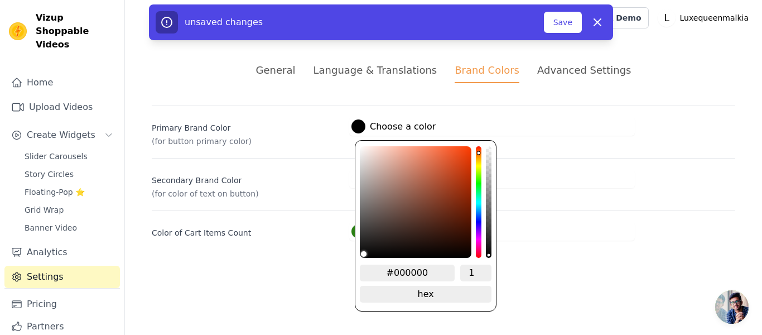
click at [481, 151] on div "hue channel" at bounding box center [479, 202] width 6 height 112
click at [476, 156] on div "hue channel" at bounding box center [479, 202] width 6 height 112
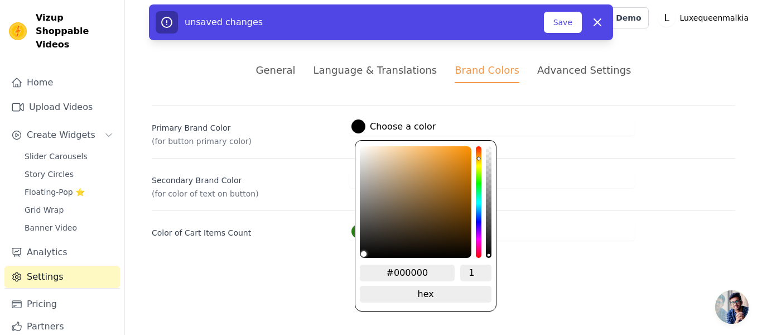
click at [482, 157] on div "#000000 1 hex change to rgb" at bounding box center [426, 225] width 142 height 171
type input "#ee9621"
type input "#f1961f"
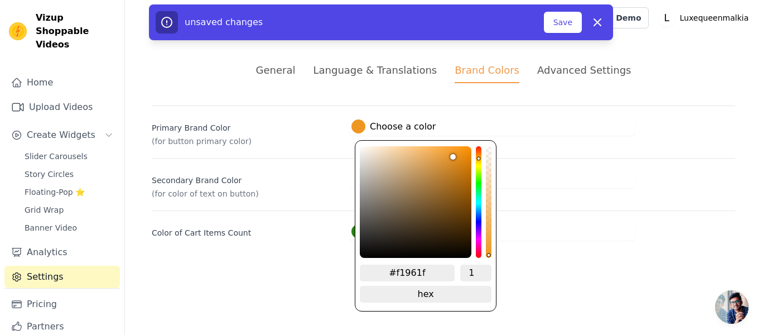
type input "#f4971d"
type input "#f5961a"
type input "#f99615"
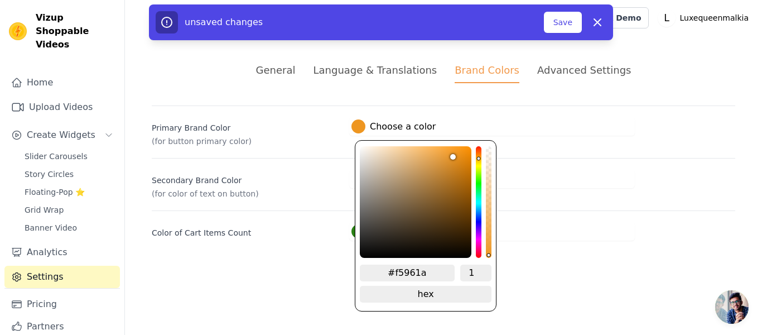
type input "#f99615"
type input "#fa9510"
type input "#fb930b"
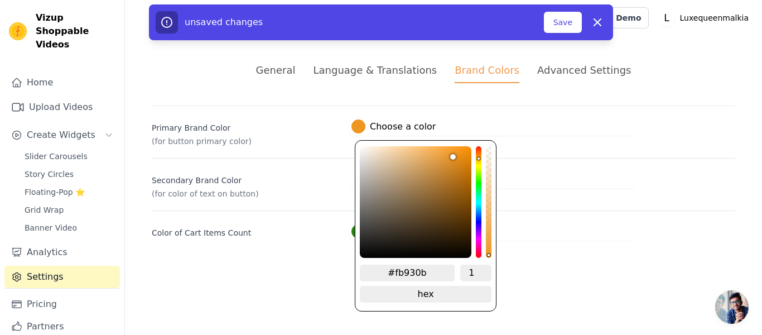
type input "#fc9309"
type input "#fe9205"
type input "#ff9204"
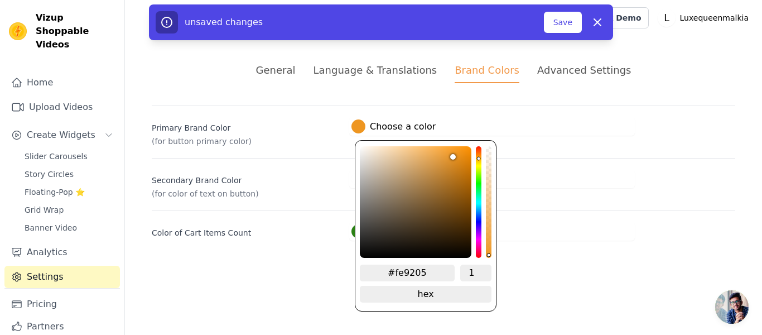
type input "#ff9204"
type input "#ff9203"
type input "#ff9101"
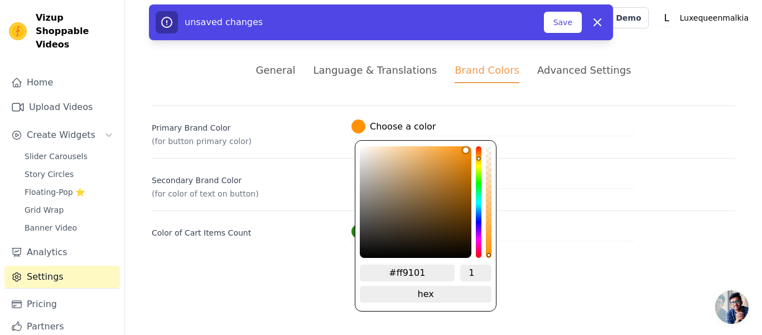
type input "#ff9100"
type input "#fe9000"
drag, startPoint x: 456, startPoint y: 154, endPoint x: 477, endPoint y: 147, distance: 22.2
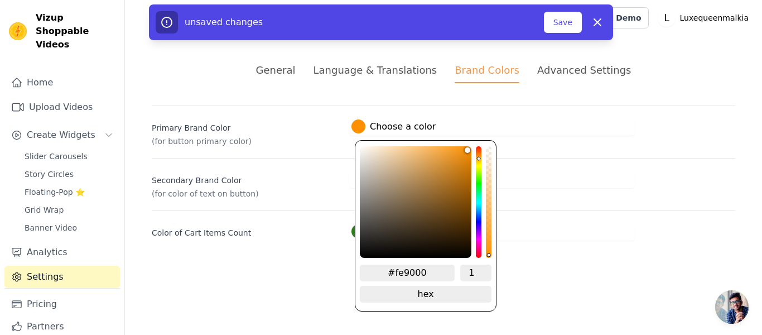
click at [477, 147] on div "#fe9000 1 hex change to rgb" at bounding box center [426, 225] width 142 height 171
click at [537, 267] on html "Vizup Shoppable Videos Home Upload Videos Create Widgets Slider Carousels Story…" at bounding box center [381, 133] width 762 height 267
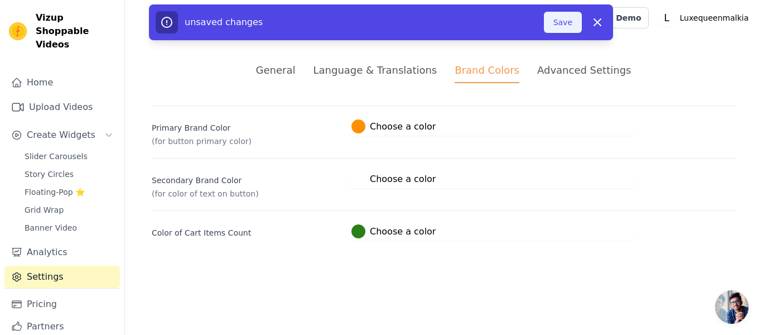
click at [559, 25] on button "Save" at bounding box center [563, 22] width 38 height 21
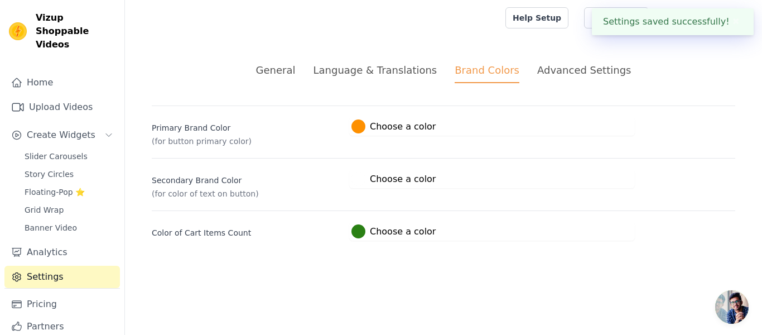
click at [560, 64] on div "Advanced Settings" at bounding box center [585, 70] width 94 height 15
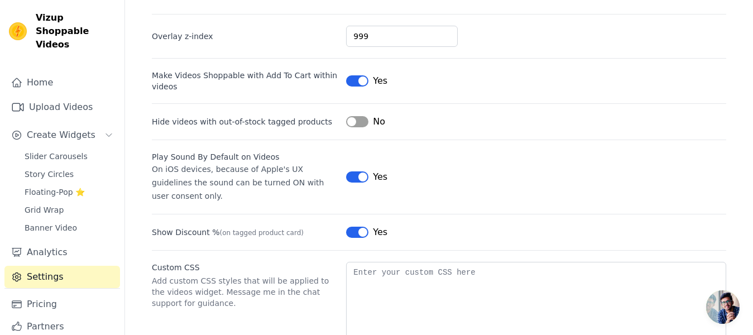
scroll to position [112, 0]
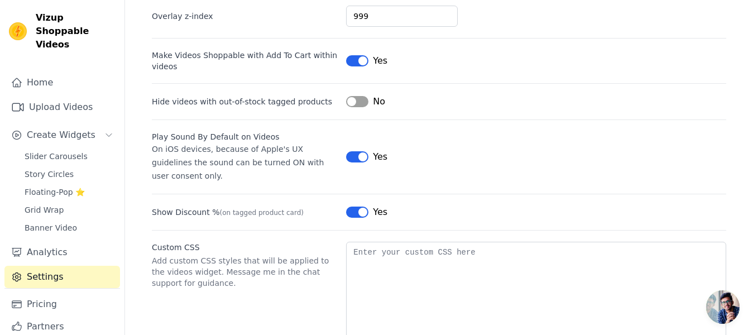
click at [361, 151] on button "Label" at bounding box center [357, 156] width 22 height 11
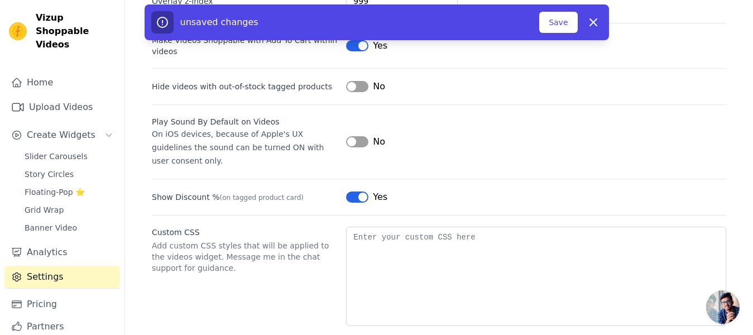
scroll to position [131, 0]
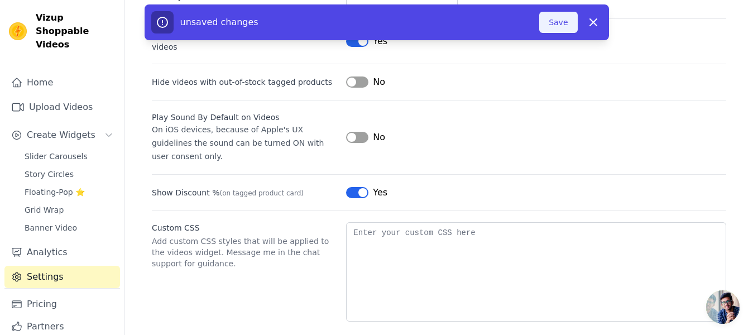
click at [562, 26] on button "Save" at bounding box center [558, 22] width 38 height 21
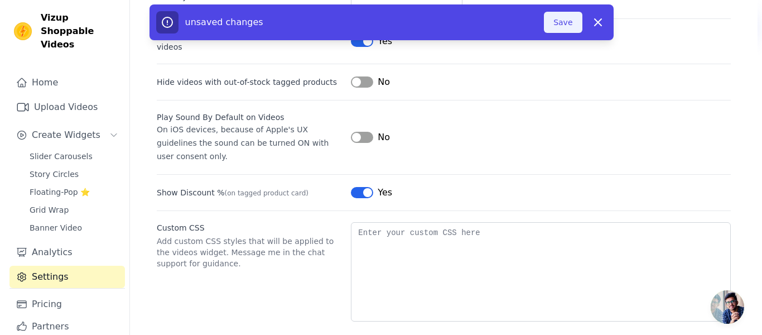
scroll to position [0, 0]
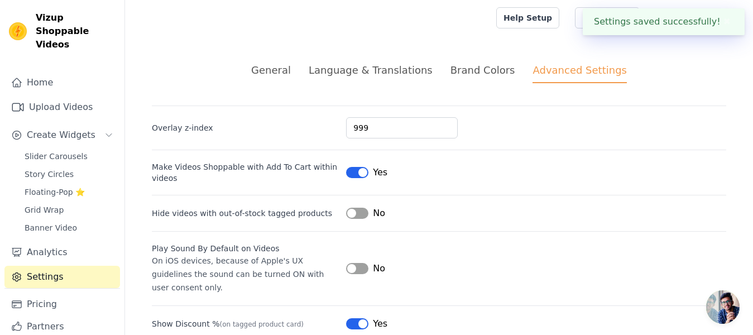
click at [291, 71] on div "General" at bounding box center [271, 70] width 40 height 15
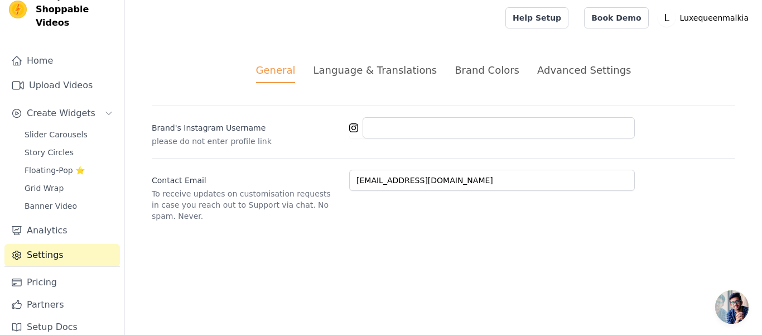
scroll to position [34, 0]
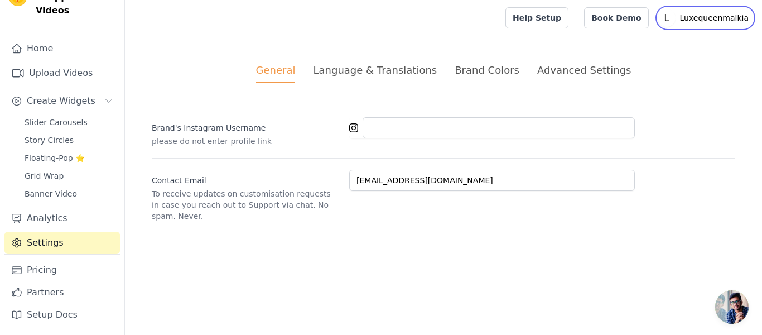
click at [705, 15] on p "Luxequeenmalkia" at bounding box center [715, 18] width 78 height 20
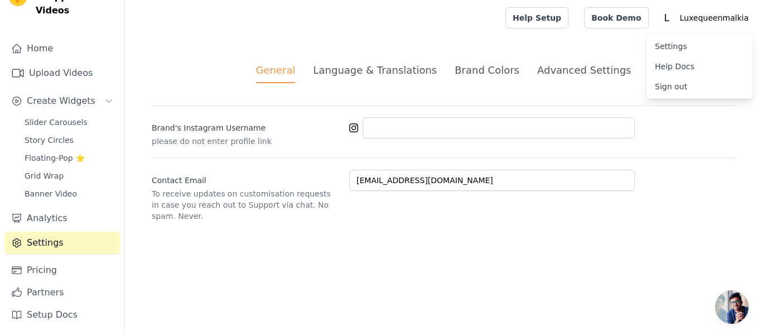
click at [679, 216] on div "General Language & Translations Brand Colors Advanced Settings unsaved changes …" at bounding box center [443, 142] width 637 height 213
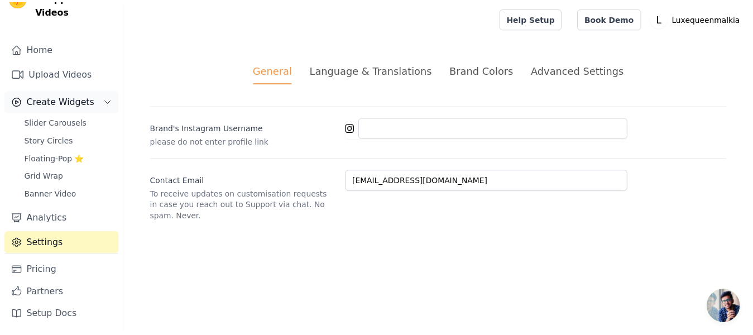
scroll to position [0, 0]
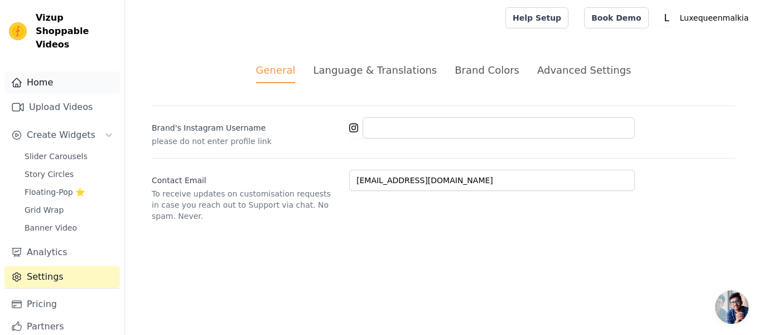
click at [54, 85] on link "Home" at bounding box center [62, 82] width 116 height 22
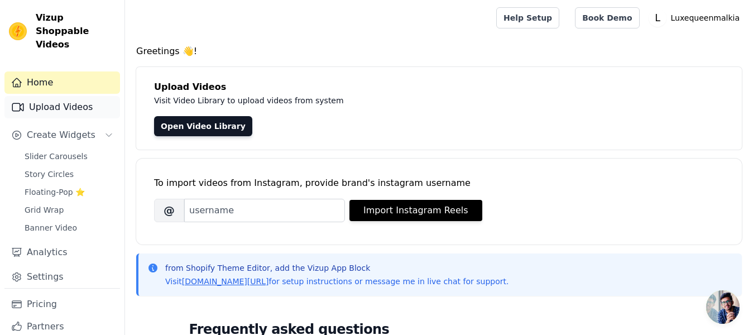
click at [70, 105] on link "Upload Videos" at bounding box center [62, 107] width 116 height 22
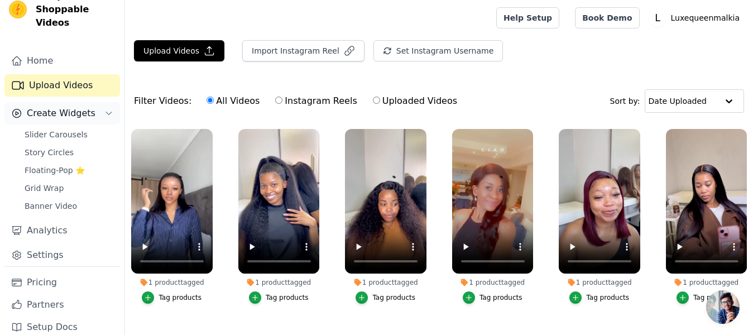
scroll to position [34, 0]
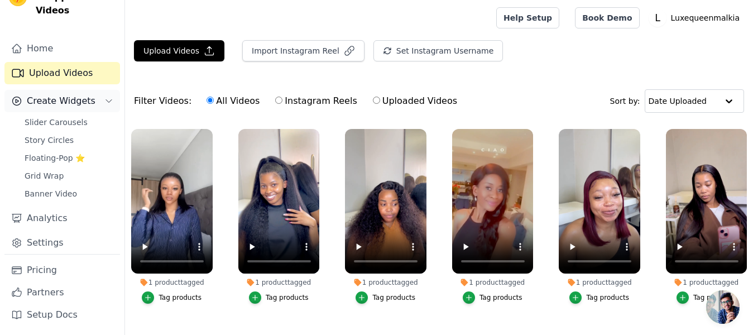
click at [84, 104] on span "Create Widgets" at bounding box center [61, 100] width 69 height 13
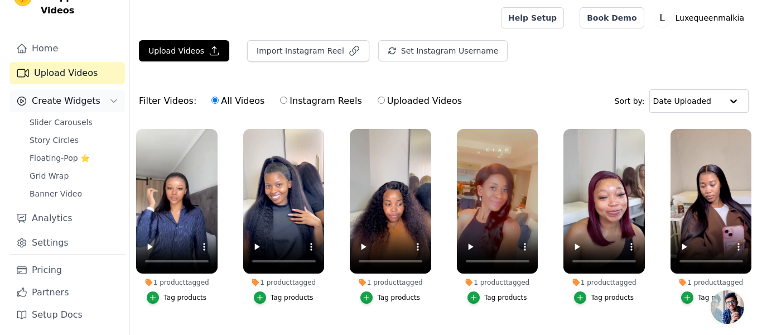
scroll to position [0, 0]
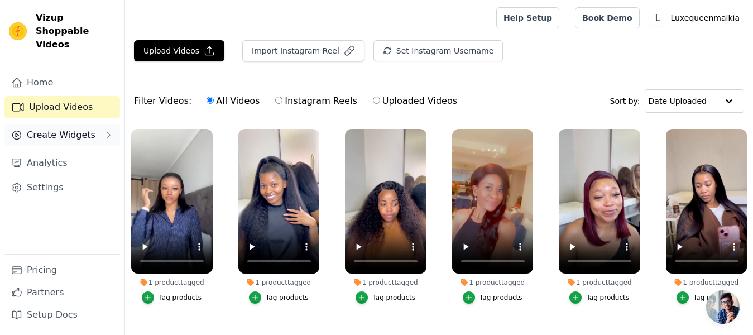
click at [88, 124] on button "Create Widgets" at bounding box center [62, 135] width 116 height 22
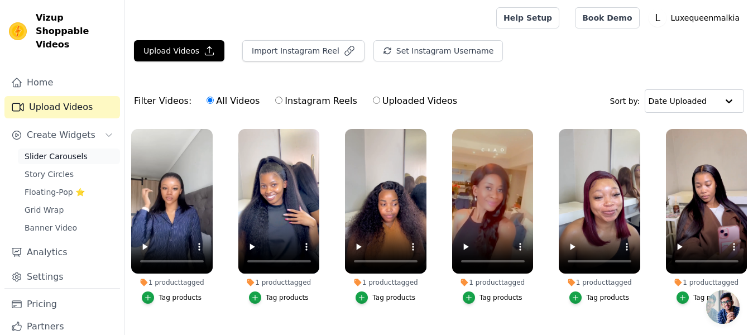
click at [85, 159] on link "Slider Carousels" at bounding box center [69, 156] width 102 height 16
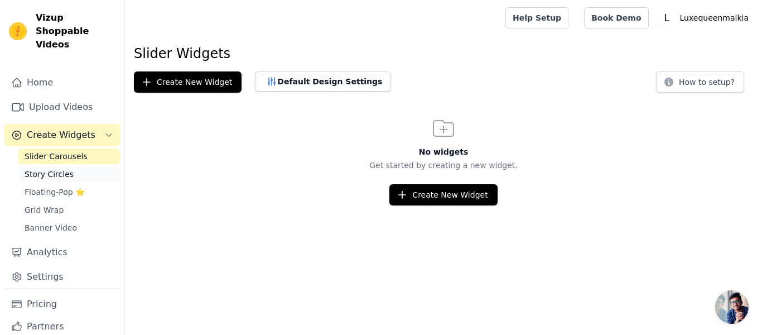
click at [79, 176] on link "Story Circles" at bounding box center [69, 174] width 102 height 16
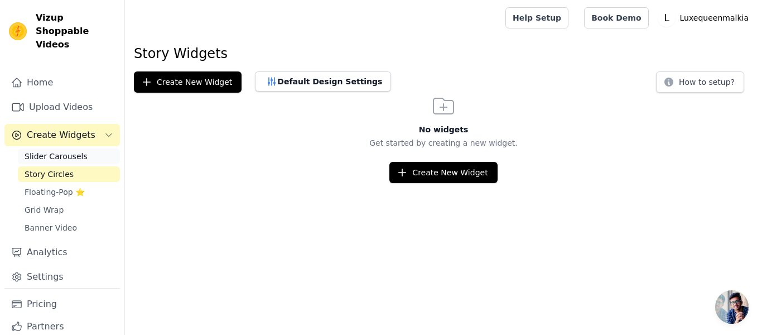
click at [79, 164] on link "Slider Carousels" at bounding box center [69, 156] width 102 height 16
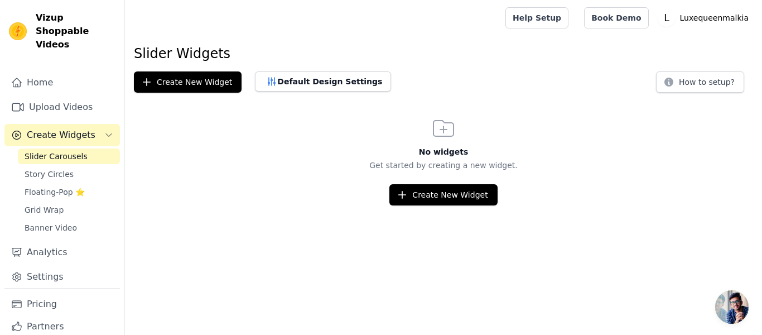
click at [71, 155] on span "Slider Carousels" at bounding box center [56, 156] width 63 height 11
click at [484, 196] on button "Create New Widget" at bounding box center [444, 194] width 108 height 21
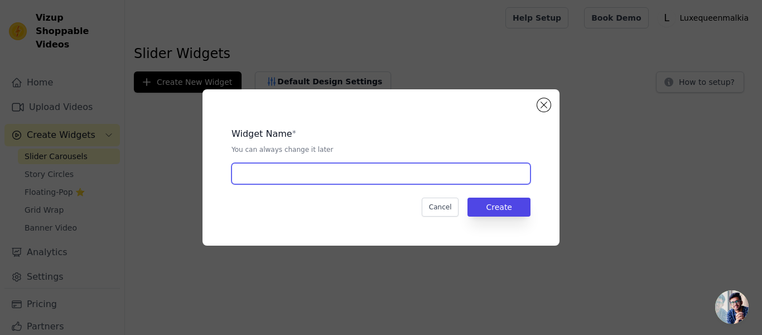
click at [414, 181] on input "text" at bounding box center [381, 173] width 299 height 21
type input "Our happy Queens"
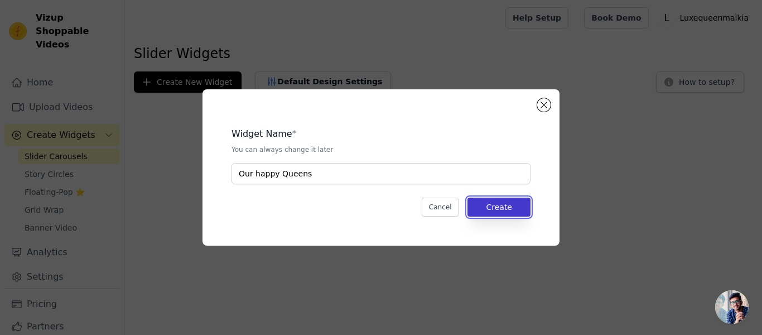
click at [517, 208] on button "Create" at bounding box center [499, 207] width 63 height 19
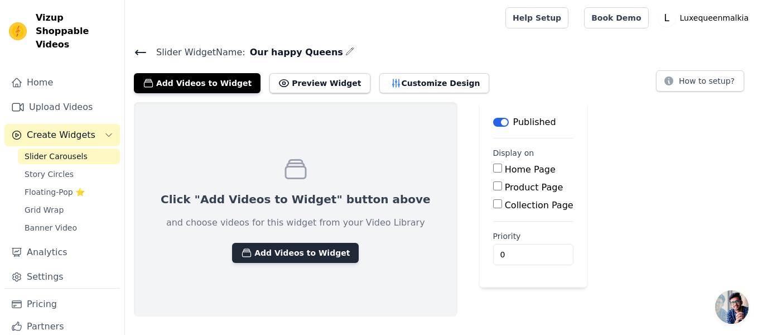
click at [275, 255] on button "Add Videos to Widget" at bounding box center [295, 253] width 127 height 20
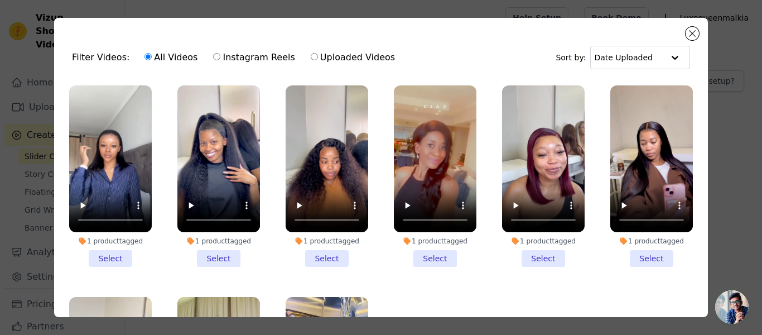
click at [114, 255] on li "1 product tagged Select" at bounding box center [110, 175] width 83 height 181
click at [0, 0] on input "1 product tagged Select" at bounding box center [0, 0] width 0 height 0
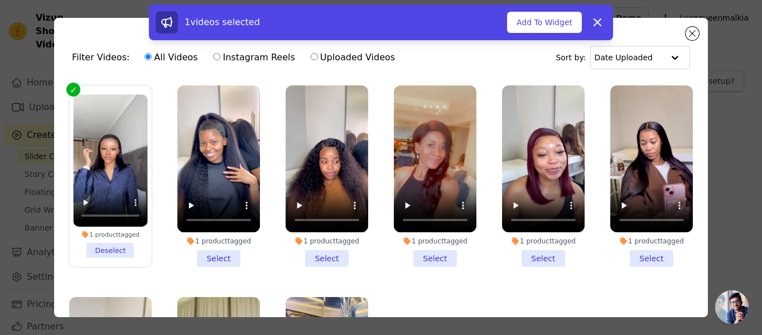
click at [205, 253] on li "1 product tagged Select" at bounding box center [219, 175] width 83 height 181
click at [0, 0] on input "1 product tagged Select" at bounding box center [0, 0] width 0 height 0
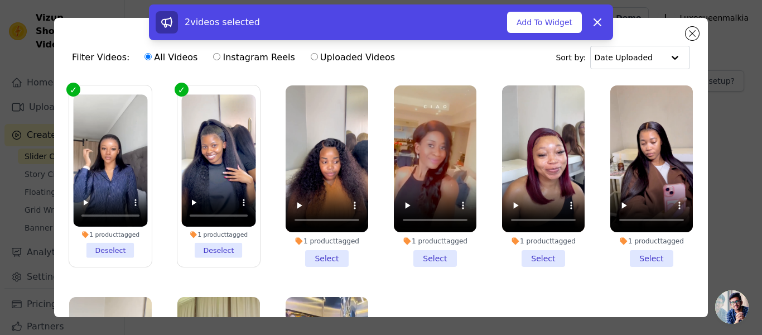
click at [309, 252] on li "1 product tagged Select" at bounding box center [327, 175] width 83 height 181
click at [0, 0] on input "1 product tagged Select" at bounding box center [0, 0] width 0 height 0
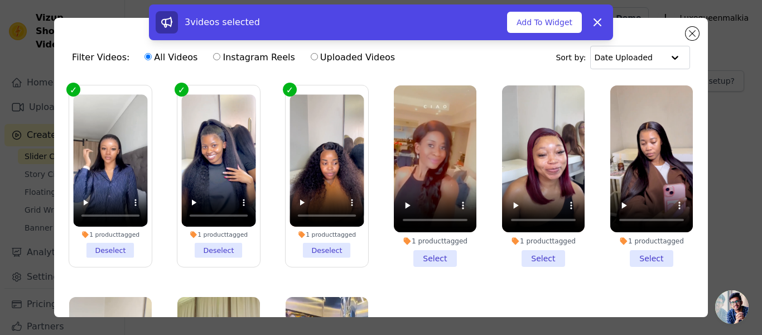
click at [416, 257] on li "1 product tagged Select" at bounding box center [435, 175] width 83 height 181
click at [0, 0] on input "1 product tagged Select" at bounding box center [0, 0] width 0 height 0
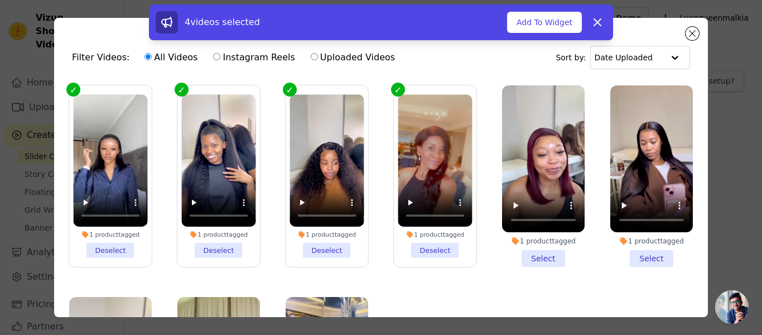
click at [514, 257] on li "1 product tagged Select" at bounding box center [543, 175] width 83 height 181
click at [0, 0] on input "1 product tagged Select" at bounding box center [0, 0] width 0 height 0
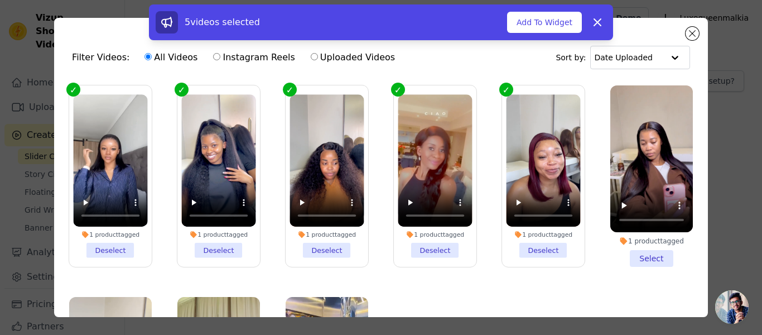
click at [655, 251] on li "1 product tagged Select" at bounding box center [652, 175] width 83 height 181
click at [0, 0] on input "1 product tagged Select" at bounding box center [0, 0] width 0 height 0
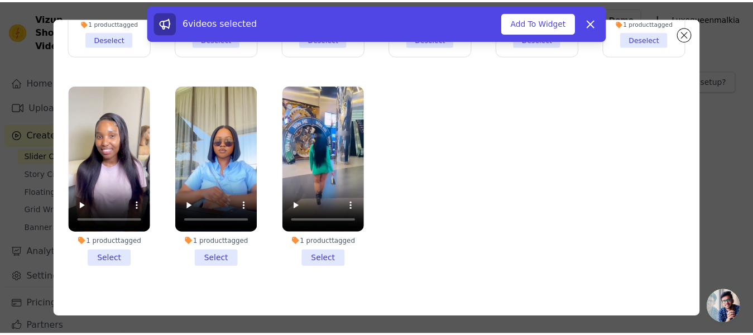
scroll to position [97, 0]
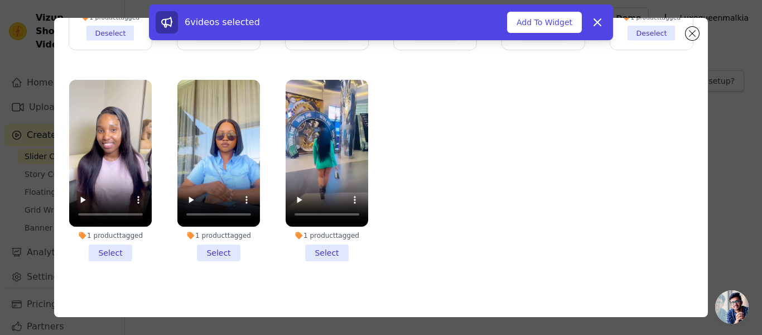
click at [111, 250] on li "1 product tagged Select" at bounding box center [110, 170] width 83 height 181
click at [0, 0] on input "1 product tagged Select" at bounding box center [0, 0] width 0 height 0
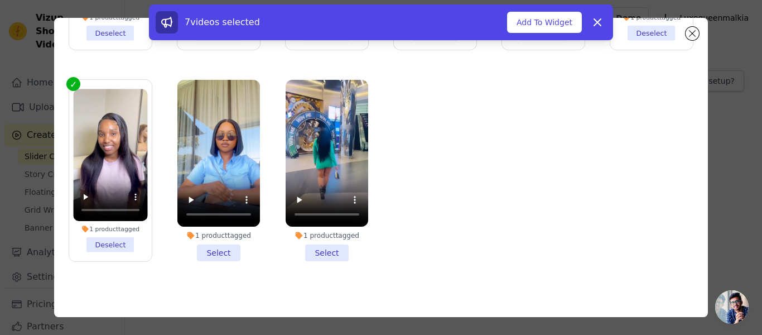
click at [205, 243] on li "1 product tagged Select" at bounding box center [219, 170] width 83 height 181
click at [0, 0] on input "1 product tagged Select" at bounding box center [0, 0] width 0 height 0
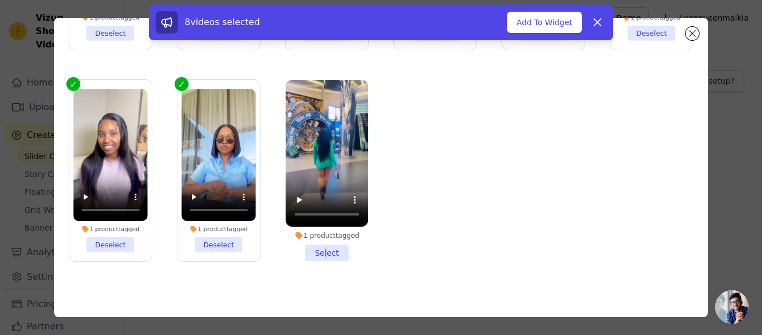
click at [320, 244] on li "1 product tagged Select" at bounding box center [327, 170] width 83 height 181
click at [546, 20] on button "Add To Widget" at bounding box center [544, 22] width 75 height 21
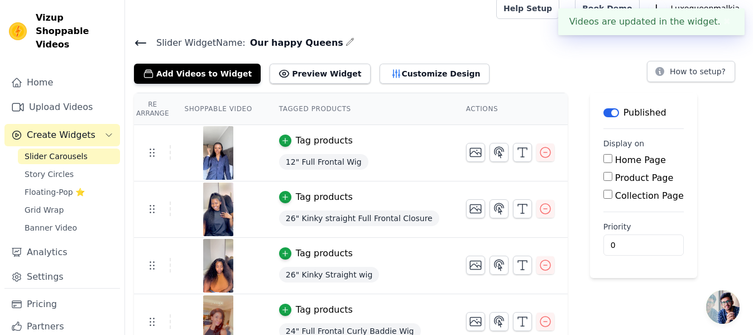
scroll to position [0, 0]
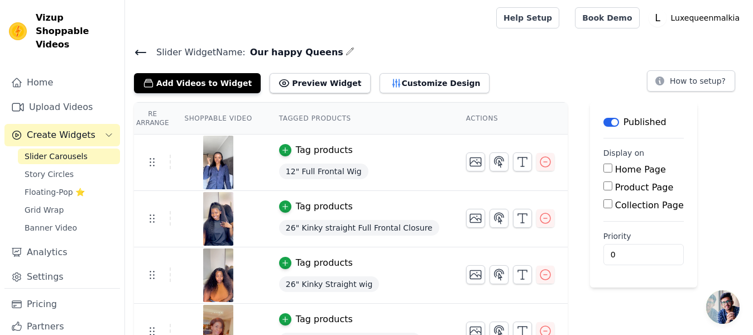
click at [143, 48] on icon at bounding box center [140, 52] width 13 height 13
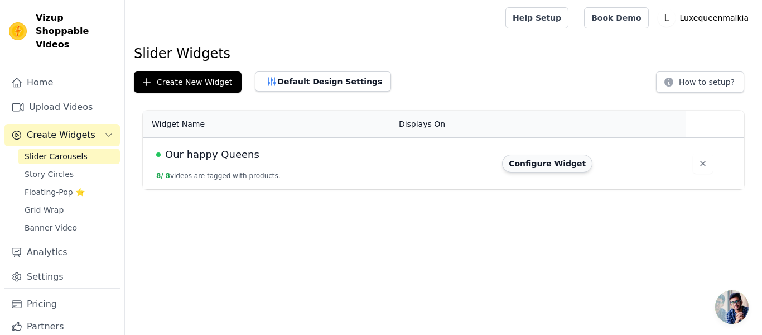
click at [531, 160] on button "Configure Widget" at bounding box center [547, 164] width 90 height 18
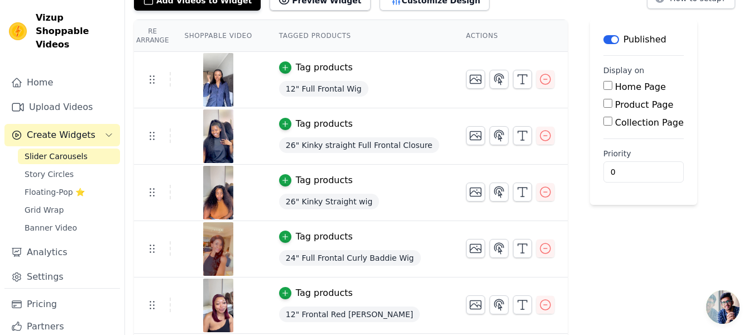
scroll to position [27, 0]
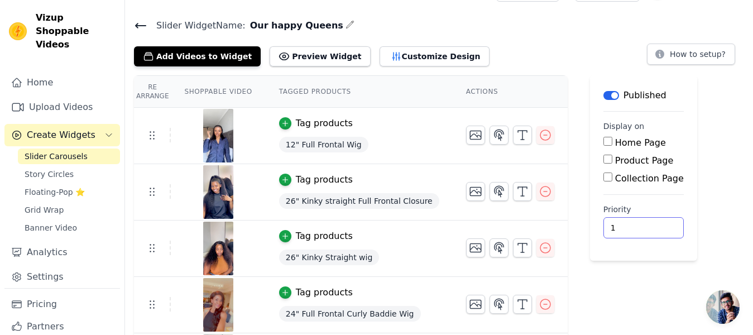
click at [630, 225] on input "1" at bounding box center [643, 227] width 80 height 21
type input "0"
click at [631, 230] on input "0" at bounding box center [643, 227] width 80 height 21
click at [603, 175] on input "Collection Page" at bounding box center [607, 176] width 9 height 9
checkbox input "true"
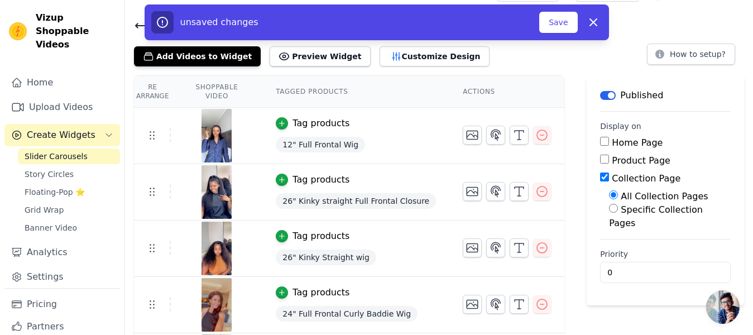
click at [609, 206] on input "Specific Collection Pages" at bounding box center [613, 208] width 9 height 9
radio input "true"
click at [612, 239] on button "Select Collection Pages" at bounding box center [661, 248] width 105 height 19
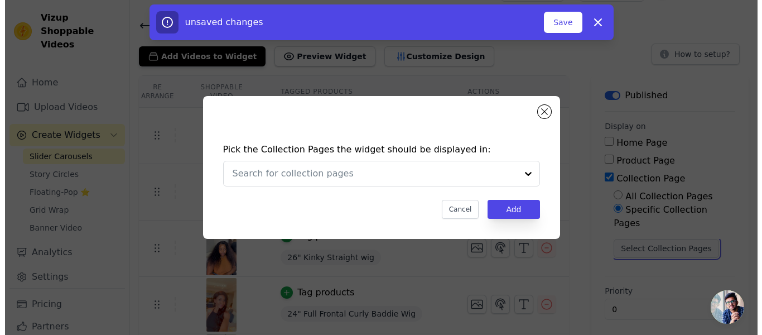
scroll to position [0, 0]
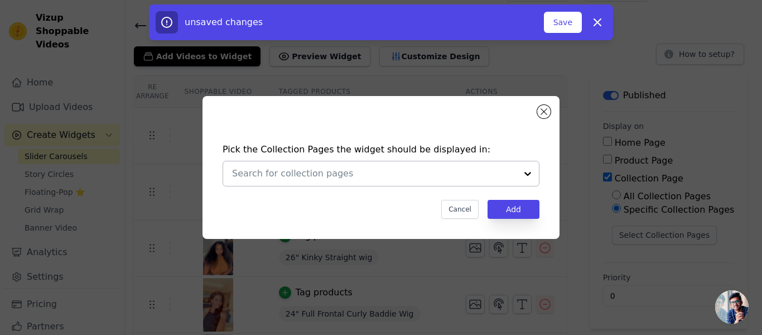
click at [531, 174] on div at bounding box center [528, 173] width 22 height 25
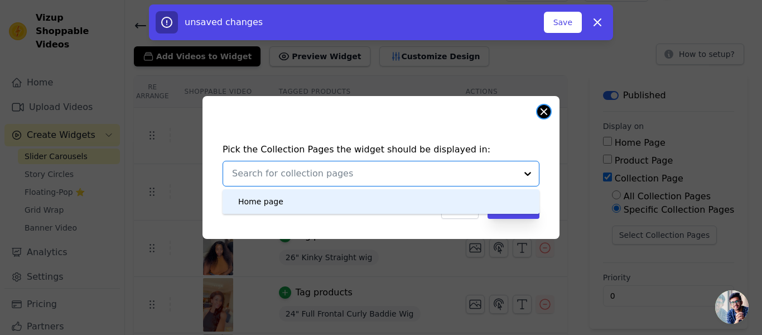
click at [539, 114] on button "Close modal" at bounding box center [544, 111] width 13 height 13
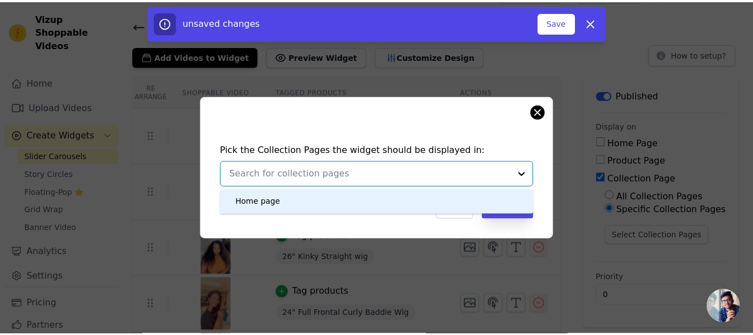
scroll to position [27, 0]
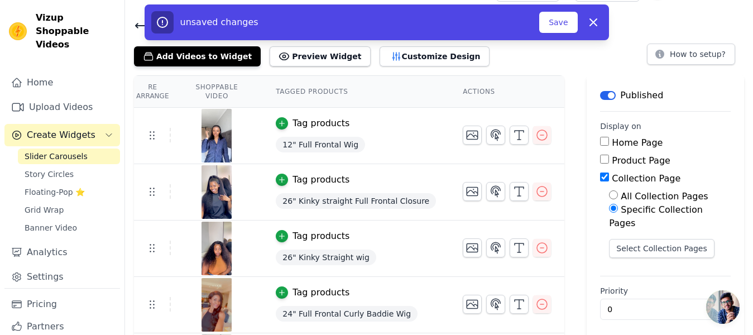
click at [600, 159] on input "Product Page" at bounding box center [604, 159] width 9 height 9
checkbox input "true"
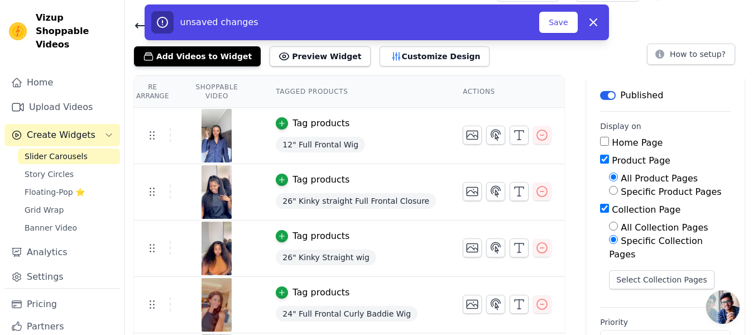
click at [600, 142] on input "Home Page" at bounding box center [604, 141] width 9 height 9
checkbox input "false"
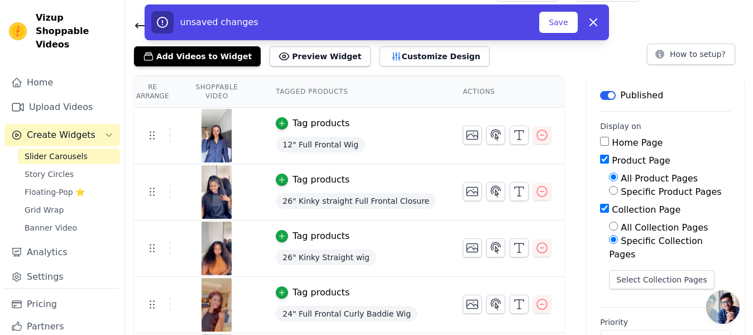
click at [609, 188] on input "Specific Product Pages" at bounding box center [613, 190] width 9 height 9
radio input "true"
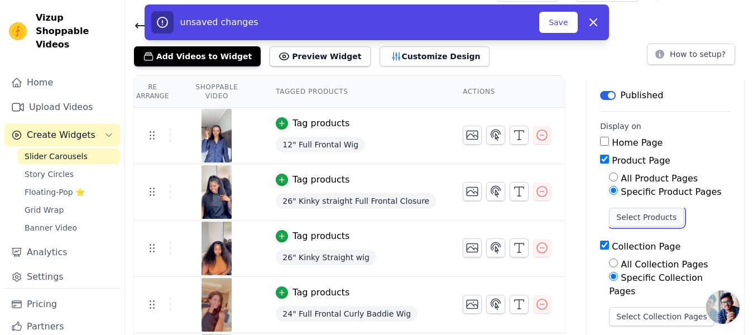
click at [617, 215] on button "Select Products" at bounding box center [646, 217] width 75 height 19
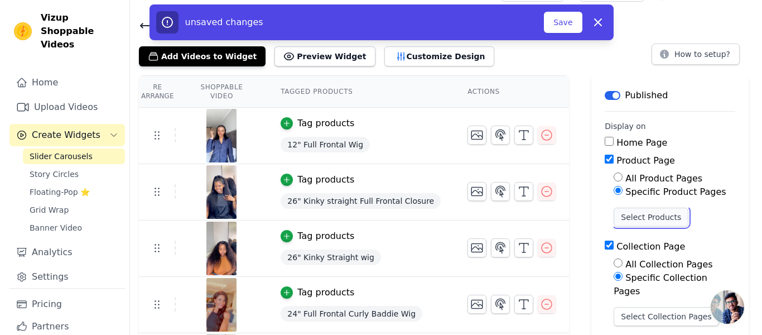
scroll to position [0, 0]
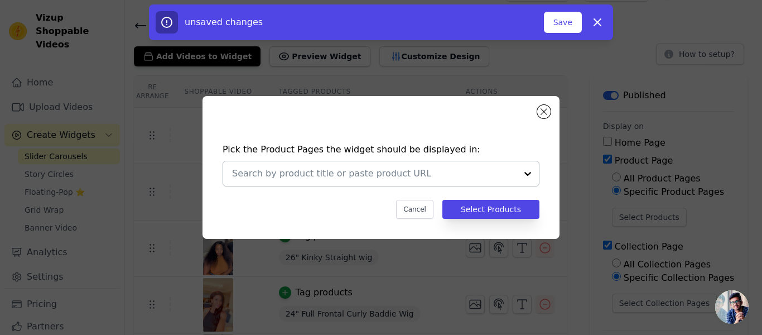
click at [492, 166] on div at bounding box center [374, 173] width 285 height 25
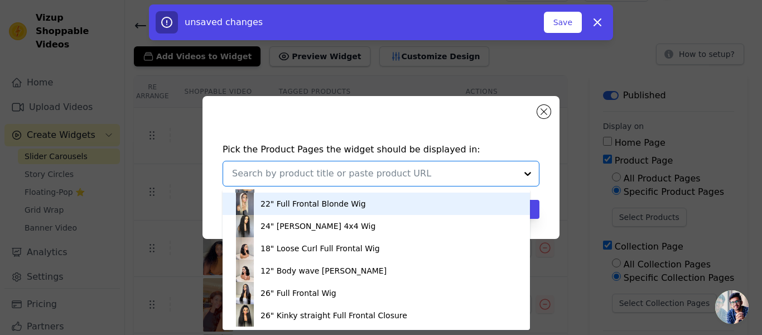
scroll to position [268, 0]
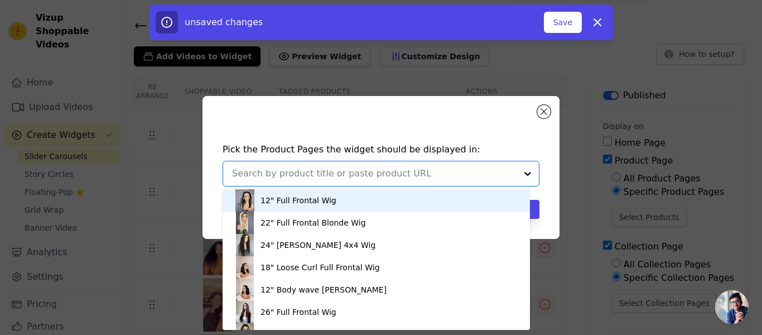
click at [547, 158] on div "Pick the Product Pages the widget should be displayed in: 26" Kinky Straight wi…" at bounding box center [381, 181] width 339 height 98
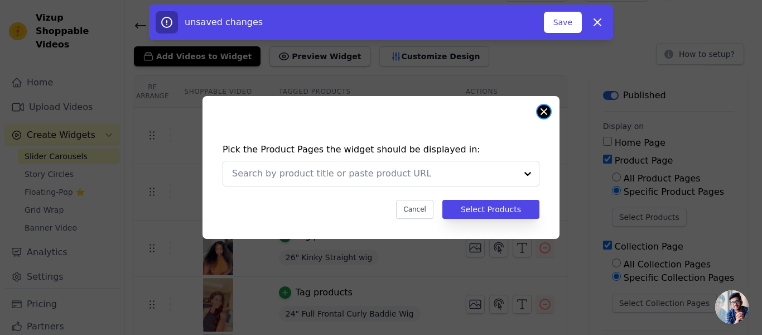
click at [544, 114] on button "Close modal" at bounding box center [544, 111] width 13 height 13
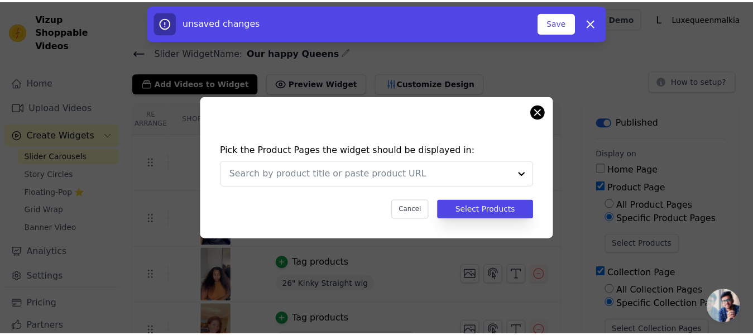
scroll to position [27, 0]
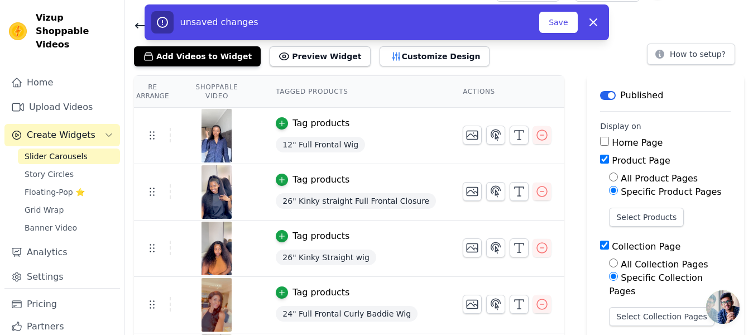
click at [587, 159] on main "Label Published Display on Home Page Product Page All Product Pages Specific Pr…" at bounding box center [665, 242] width 157 height 335
click at [600, 157] on input "Product Page" at bounding box center [604, 159] width 9 height 9
checkbox input "false"
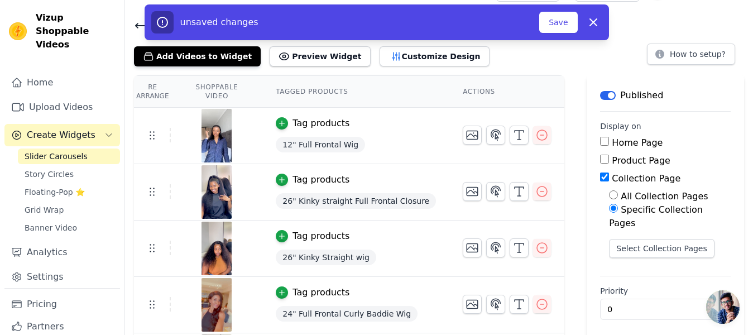
scroll to position [0, 0]
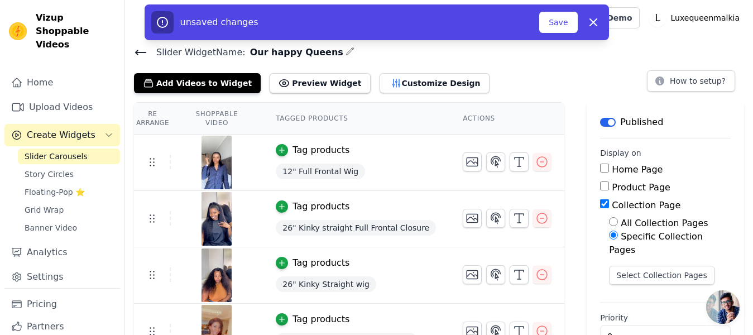
click at [609, 219] on input "All Collection Pages" at bounding box center [613, 221] width 9 height 9
radio input "true"
click at [558, 23] on button "Save" at bounding box center [558, 22] width 38 height 21
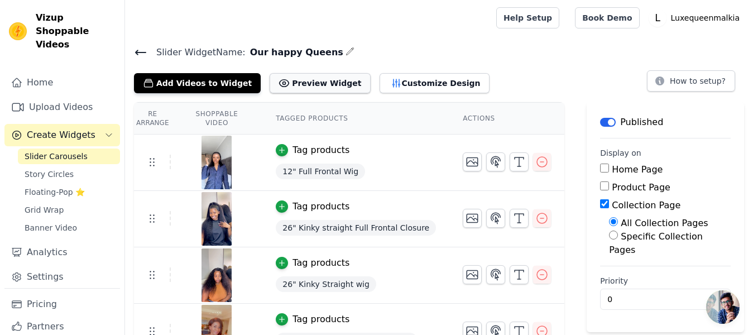
click at [310, 78] on button "Preview Widget" at bounding box center [320, 83] width 100 height 20
click at [600, 170] on input "Home Page" at bounding box center [604, 168] width 9 height 9
checkbox input "true"
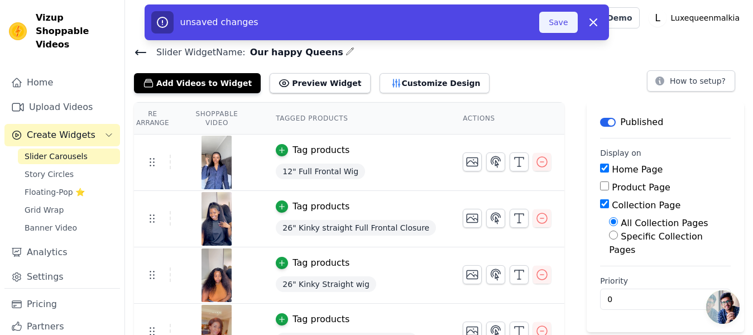
click at [554, 28] on button "Save" at bounding box center [558, 22] width 38 height 21
click at [553, 25] on button "Save" at bounding box center [558, 22] width 38 height 21
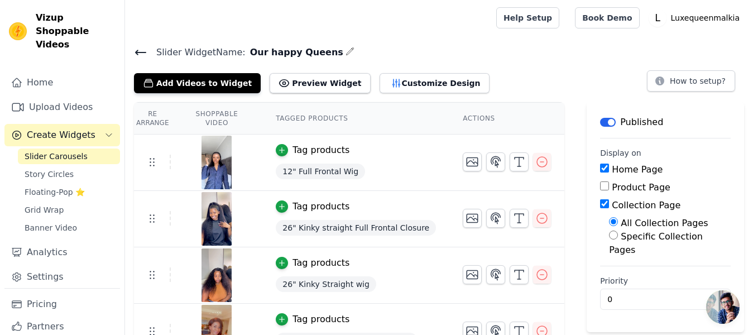
click at [133, 51] on div "Slider Widget Name: Our happy Queens Add Videos to Widget Preview Widget Custom…" at bounding box center [439, 69] width 628 height 49
click at [137, 51] on icon at bounding box center [141, 52] width 10 height 4
